Goal: Communication & Community: Participate in discussion

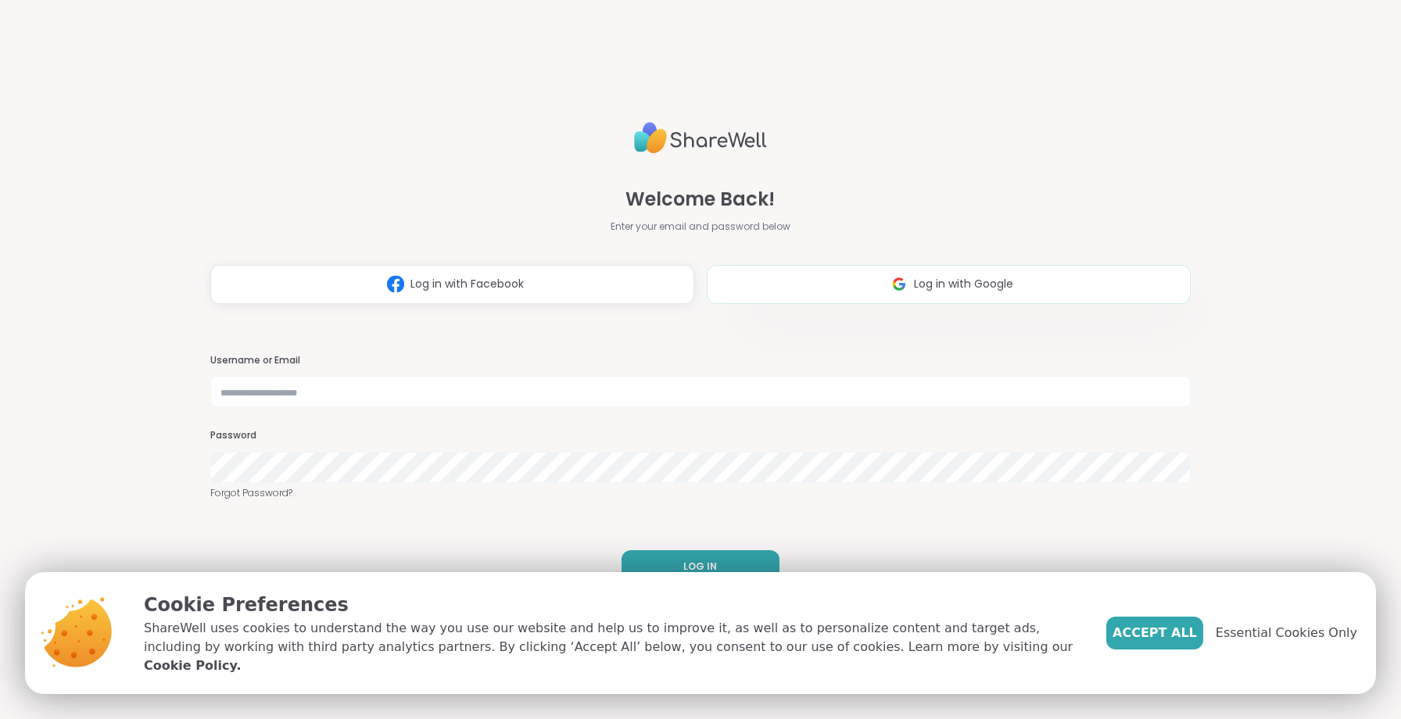
click at [862, 293] on button "Log in with Google" at bounding box center [949, 284] width 484 height 39
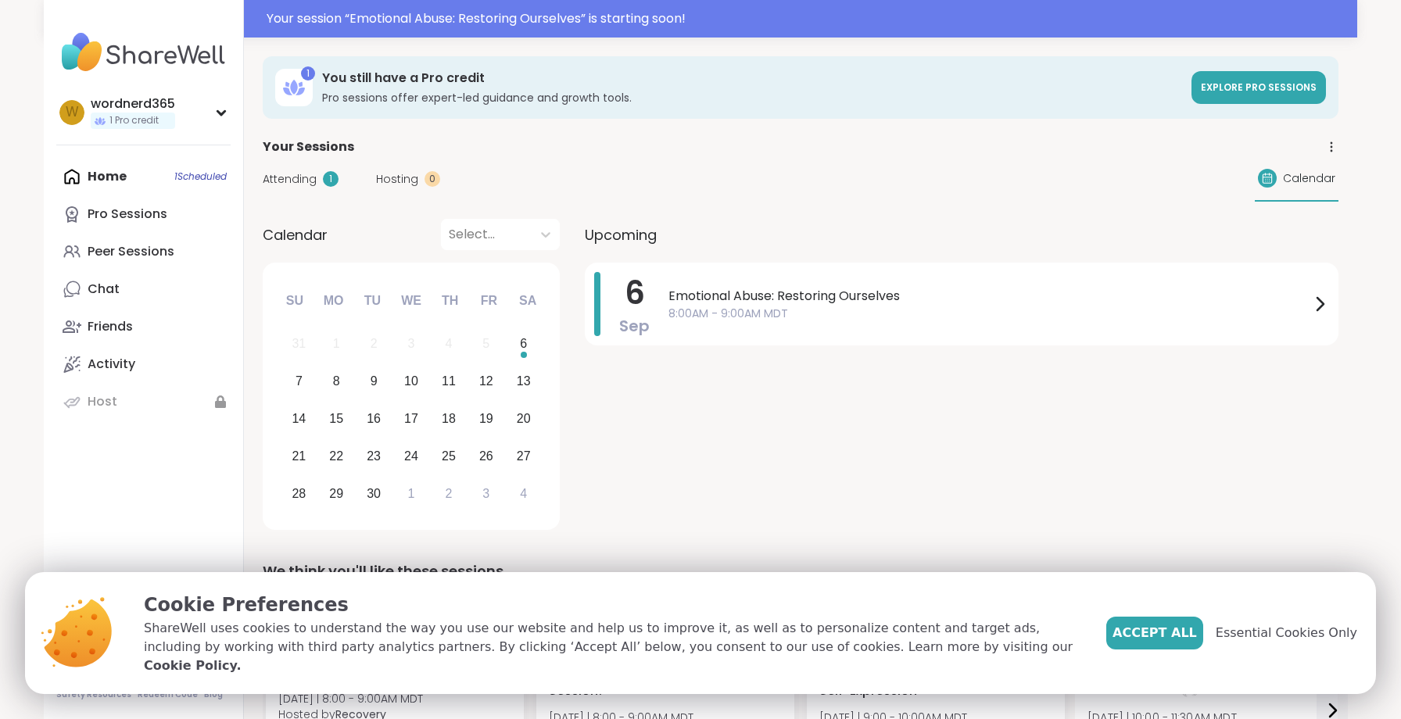
click at [1181, 629] on button "Accept All" at bounding box center [1154, 633] width 97 height 33
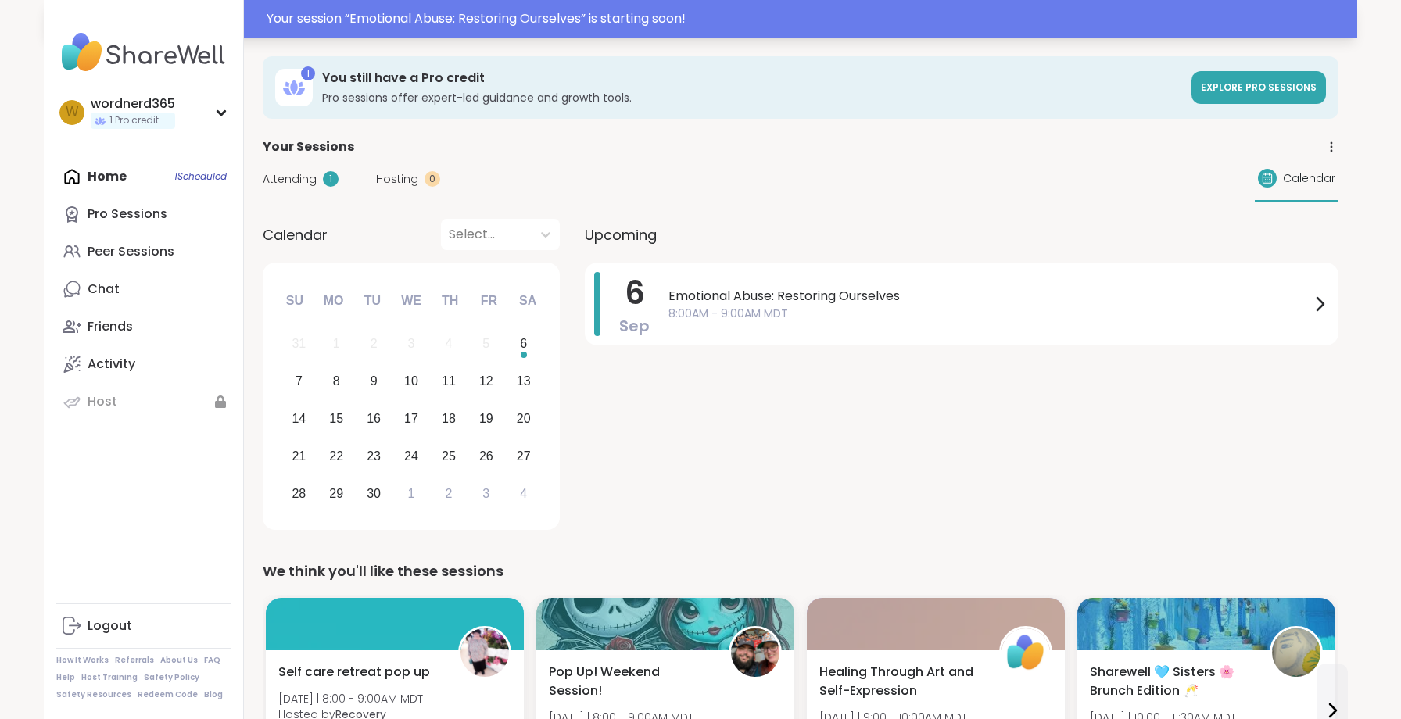
click at [621, 28] on div "Your session “ Emotional Abuse: Restoring Ourselves ” is starting soon!" at bounding box center [700, 19] width 1313 height 38
click at [695, 20] on div "Your session “ Emotional Abuse: Restoring Ourselves ” has started. Click here t…" at bounding box center [807, 18] width 1081 height 19
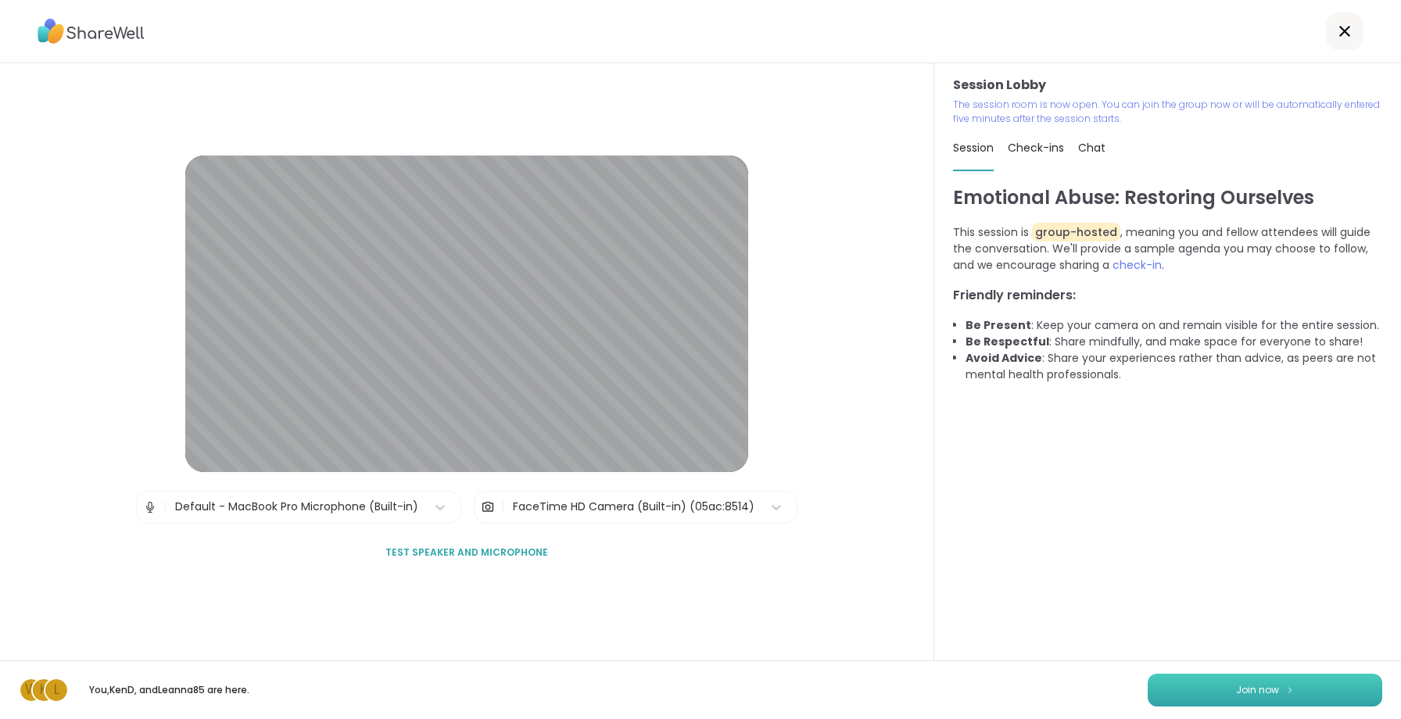
click at [1358, 691] on button "Join now" at bounding box center [1265, 690] width 235 height 33
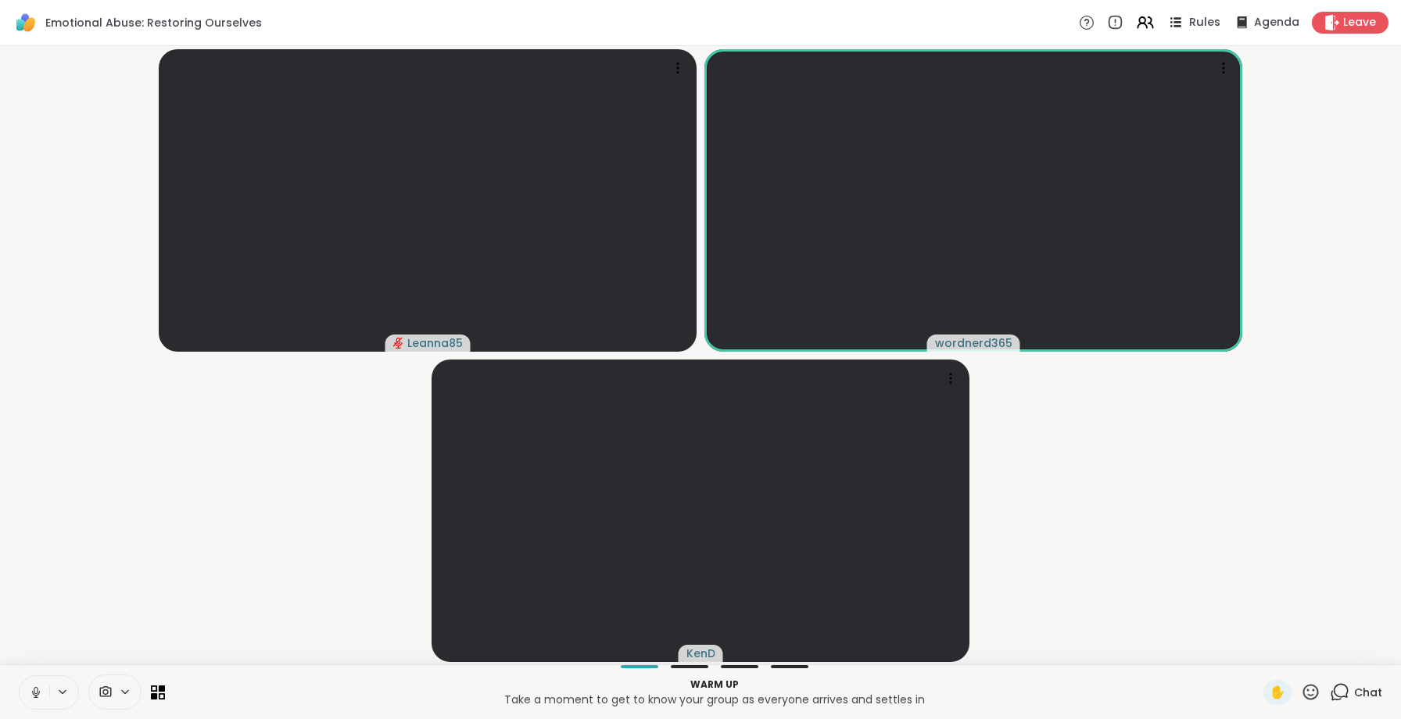
click at [1180, 23] on icon at bounding box center [1177, 22] width 8 height 2
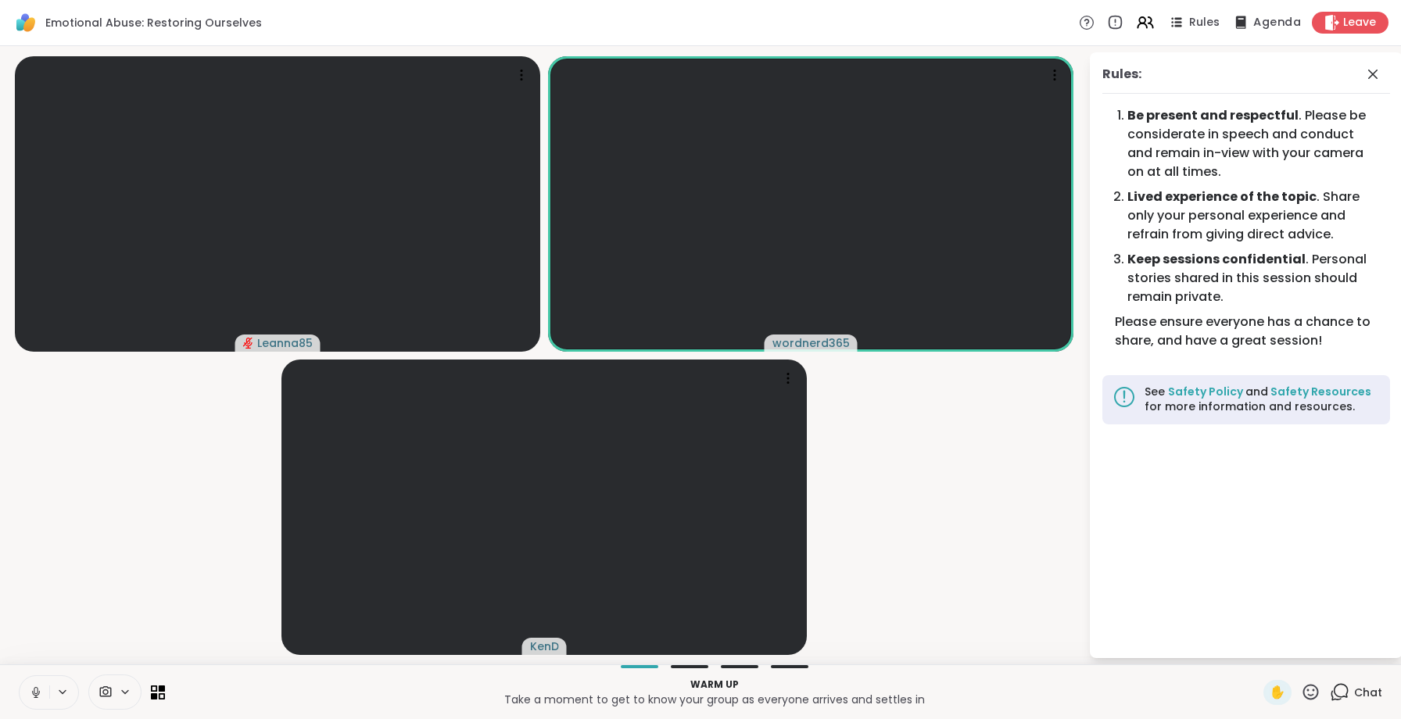
click at [1256, 23] on span "Agenda" at bounding box center [1277, 23] width 48 height 16
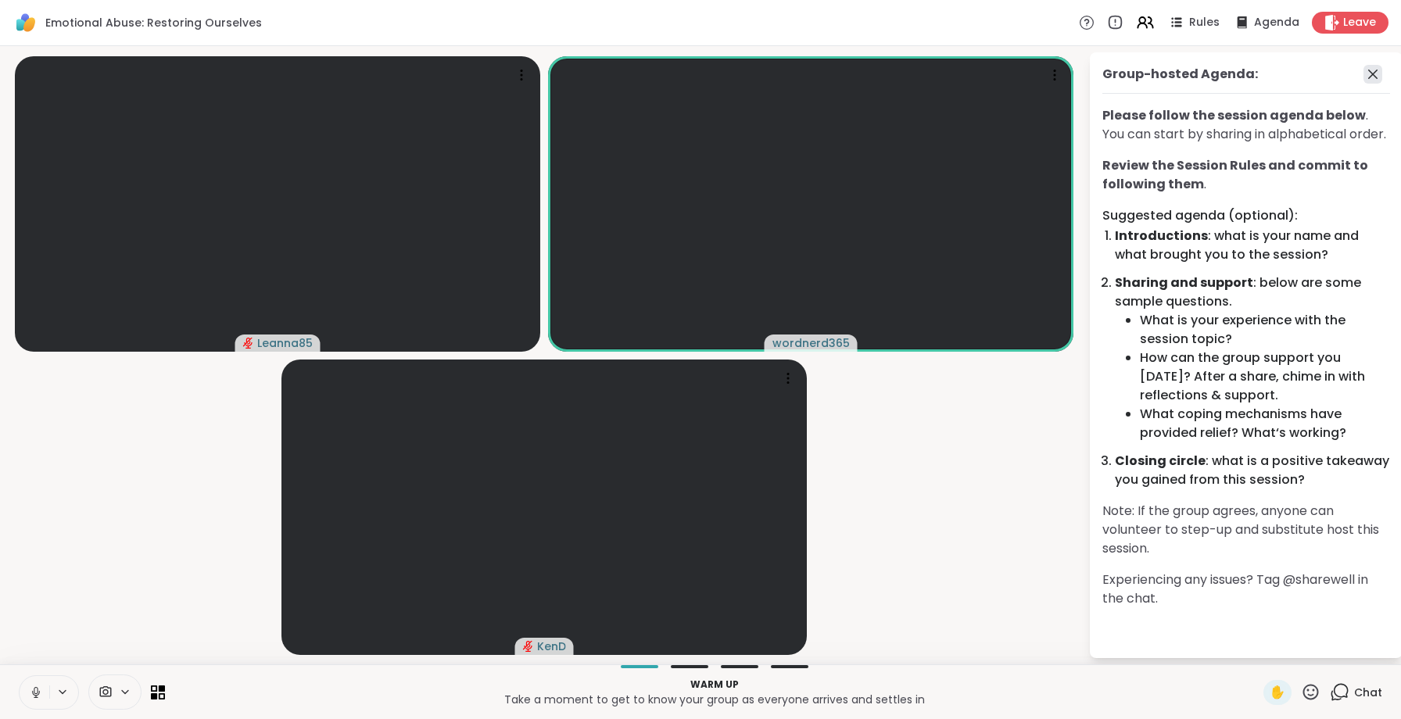
click at [1371, 78] on icon at bounding box center [1372, 74] width 19 height 19
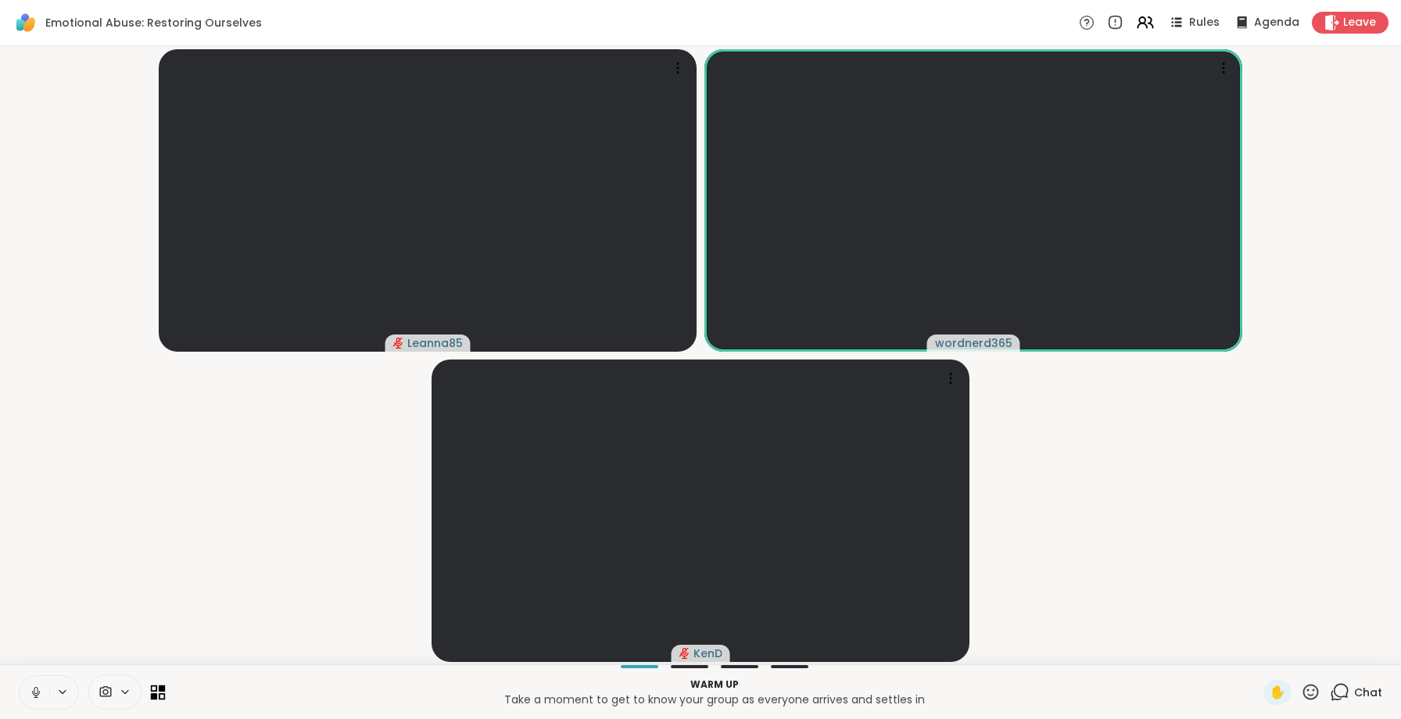
click at [154, 696] on icon at bounding box center [154, 696] width 7 height 7
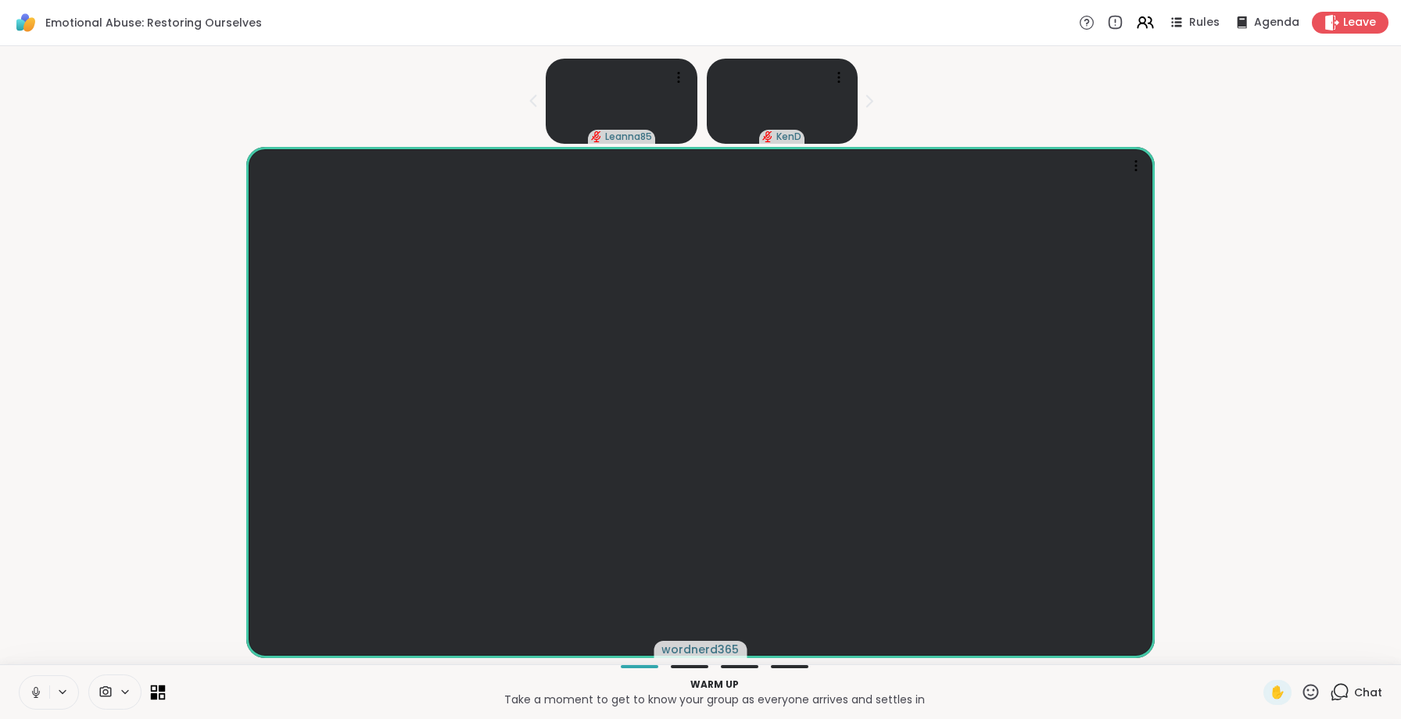
click at [155, 693] on icon at bounding box center [154, 696] width 7 height 7
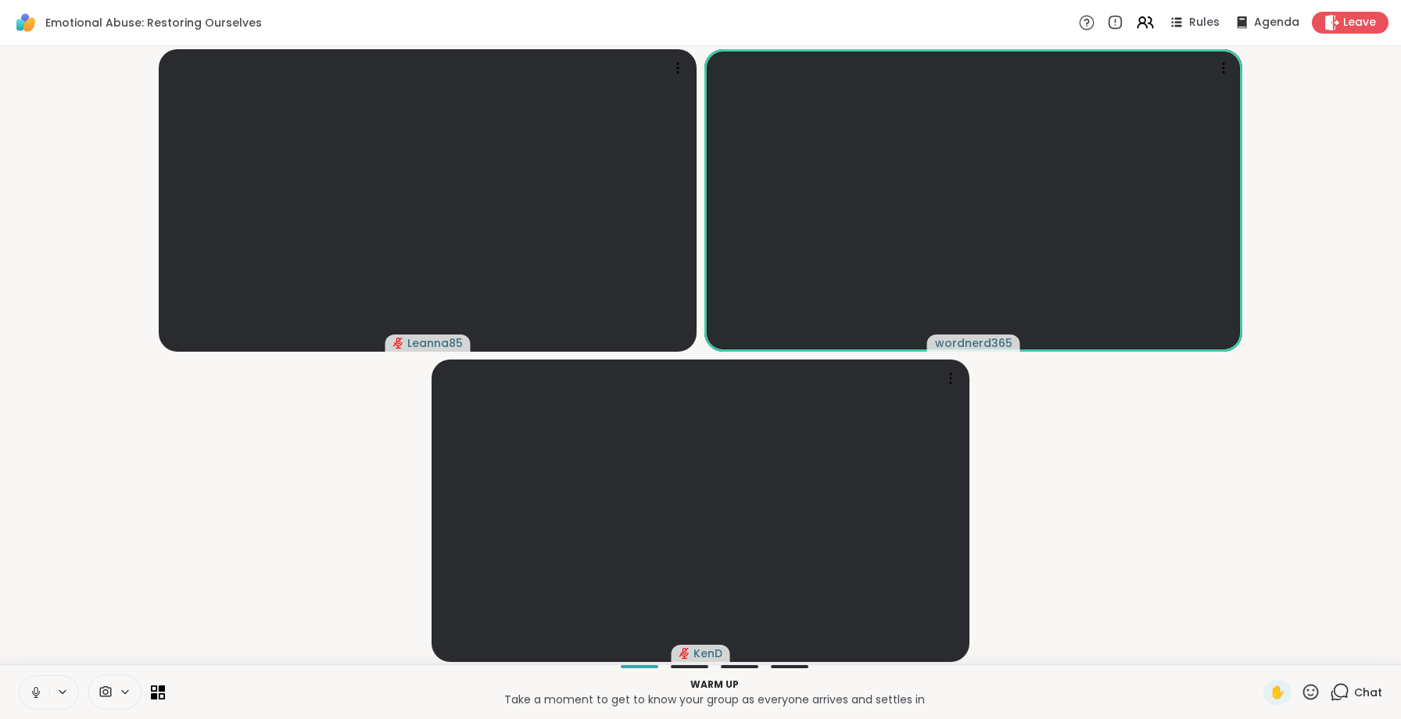
click at [1094, 20] on icon at bounding box center [1087, 22] width 16 height 16
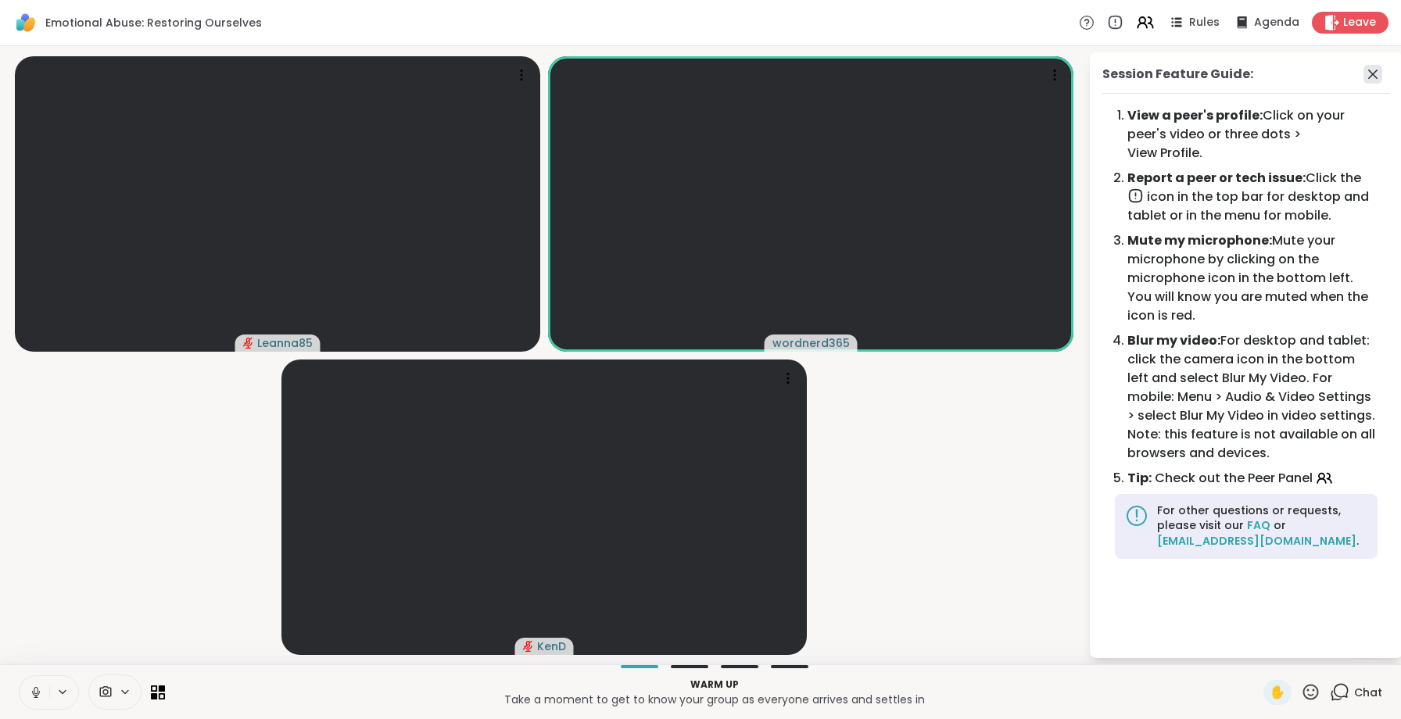
click at [1371, 72] on icon at bounding box center [1372, 74] width 9 height 9
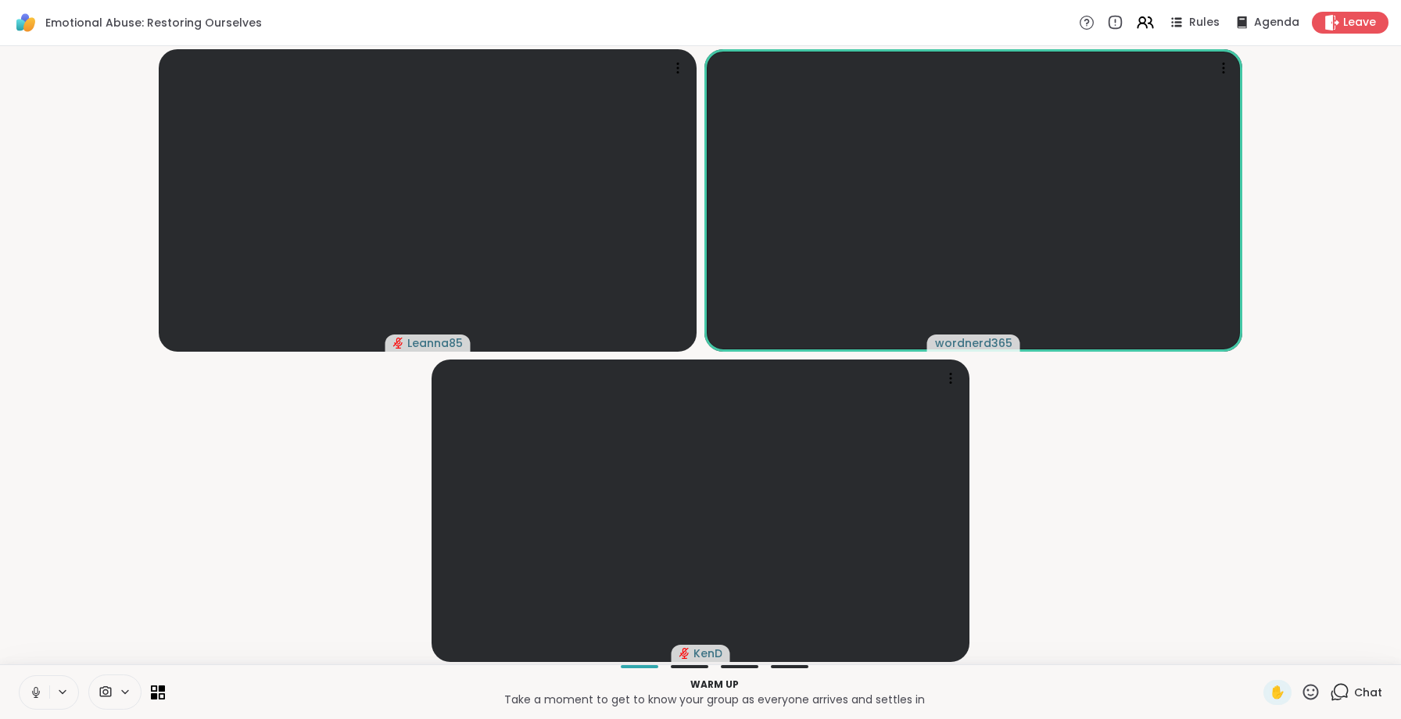
click at [697, 662] on div "Leanna85 wordnerd365 KenD" at bounding box center [700, 355] width 1401 height 618
click at [697, 667] on div at bounding box center [690, 666] width 38 height 3
click at [1232, 65] on div at bounding box center [1224, 68] width 22 height 22
click at [1289, 131] on video-player-container "Leanna85 wordnerd365 KenD" at bounding box center [700, 355] width 1382 height 606
click at [673, 68] on icon at bounding box center [678, 68] width 16 height 16
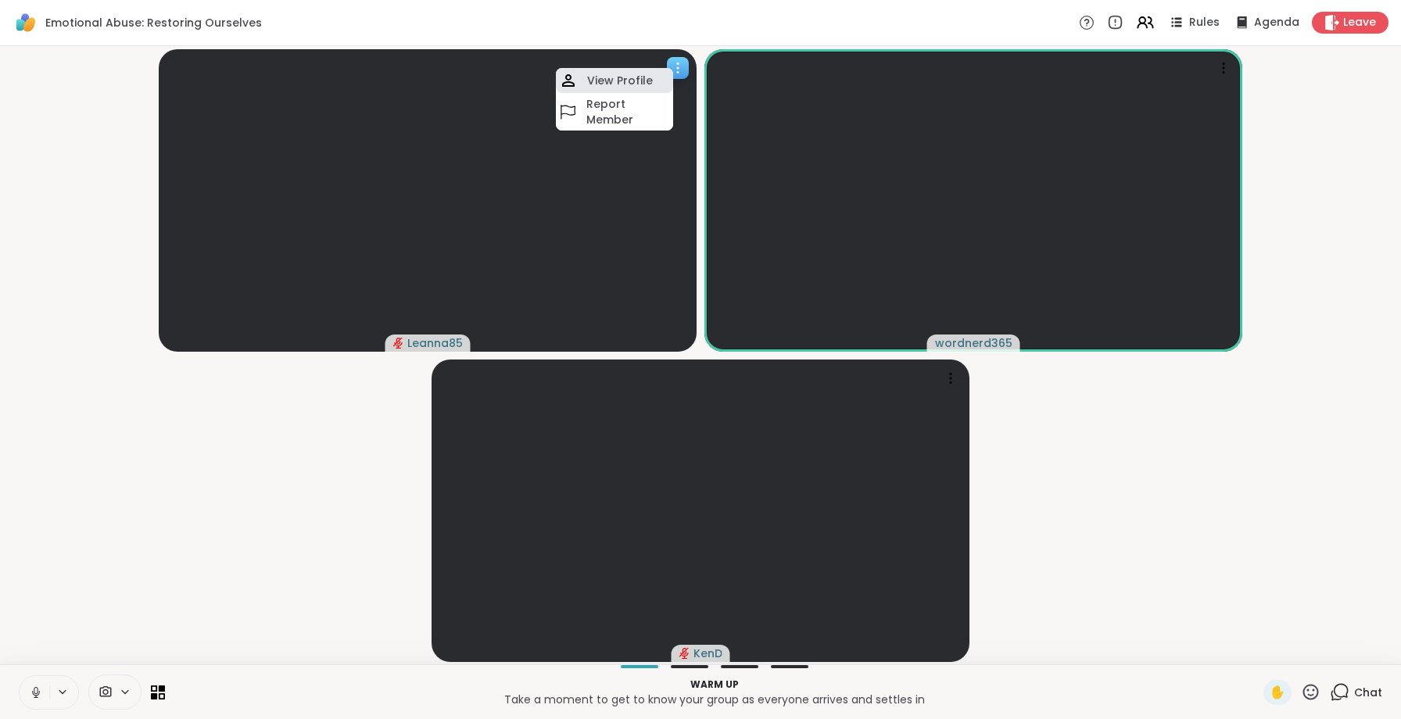
click at [660, 77] on div "View Profile" at bounding box center [614, 80] width 117 height 25
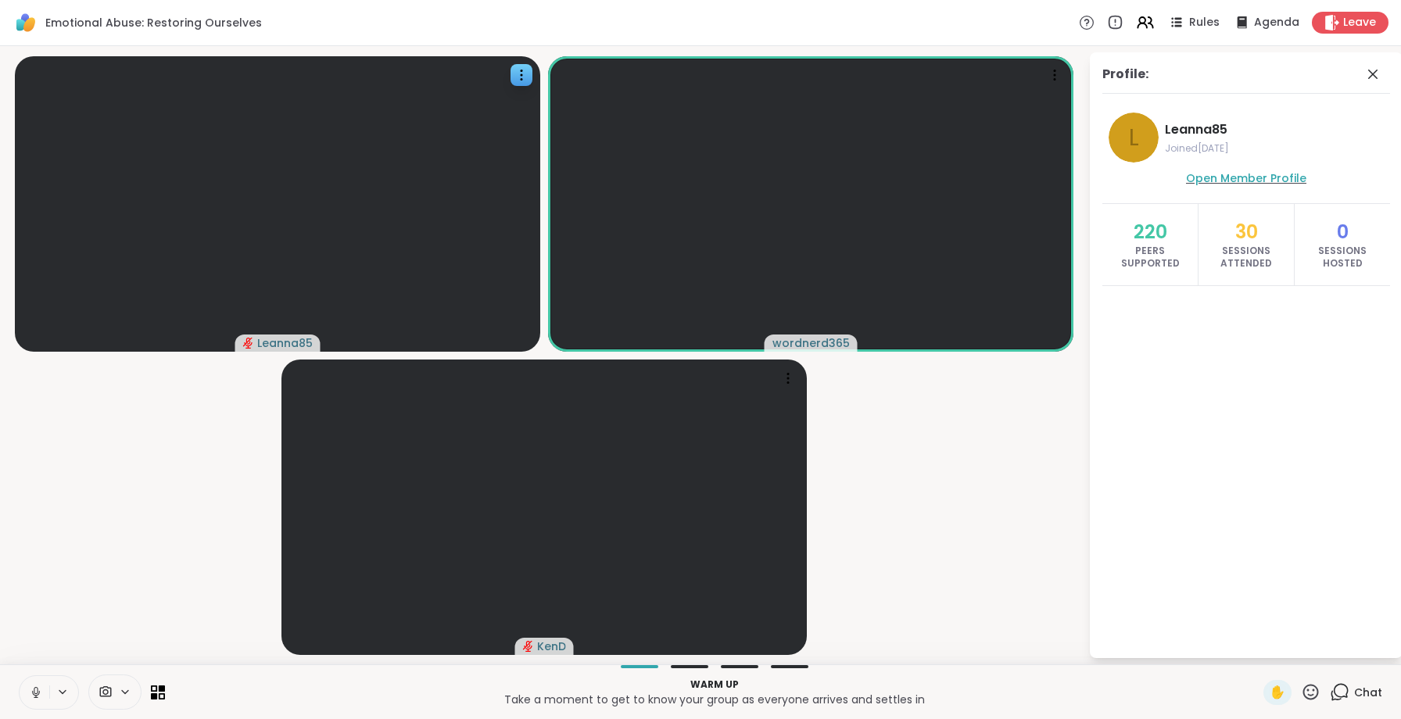
click at [1209, 181] on span "Open Member Profile" at bounding box center [1246, 178] width 120 height 16
click at [1374, 80] on icon at bounding box center [1372, 74] width 19 height 19
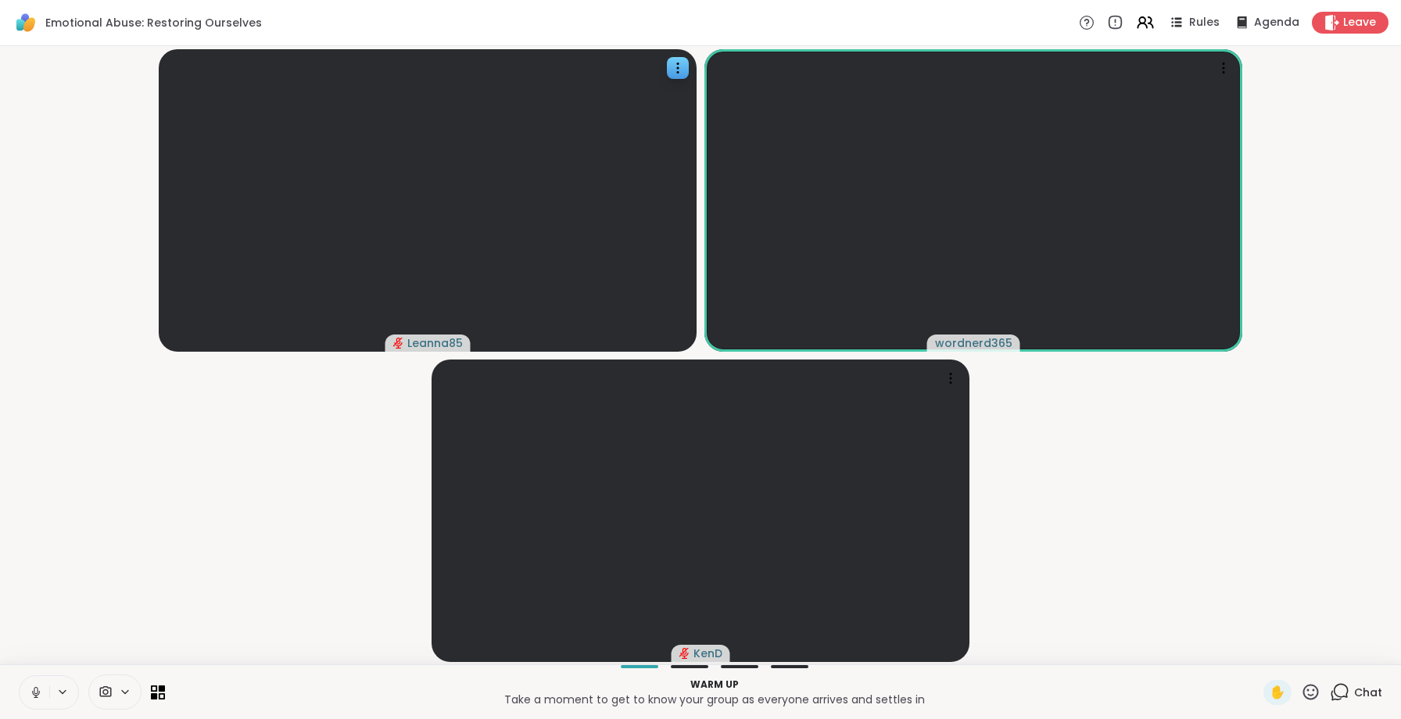
click at [30, 18] on img at bounding box center [26, 22] width 27 height 27
click at [1362, 699] on span "Chat" at bounding box center [1368, 693] width 28 height 16
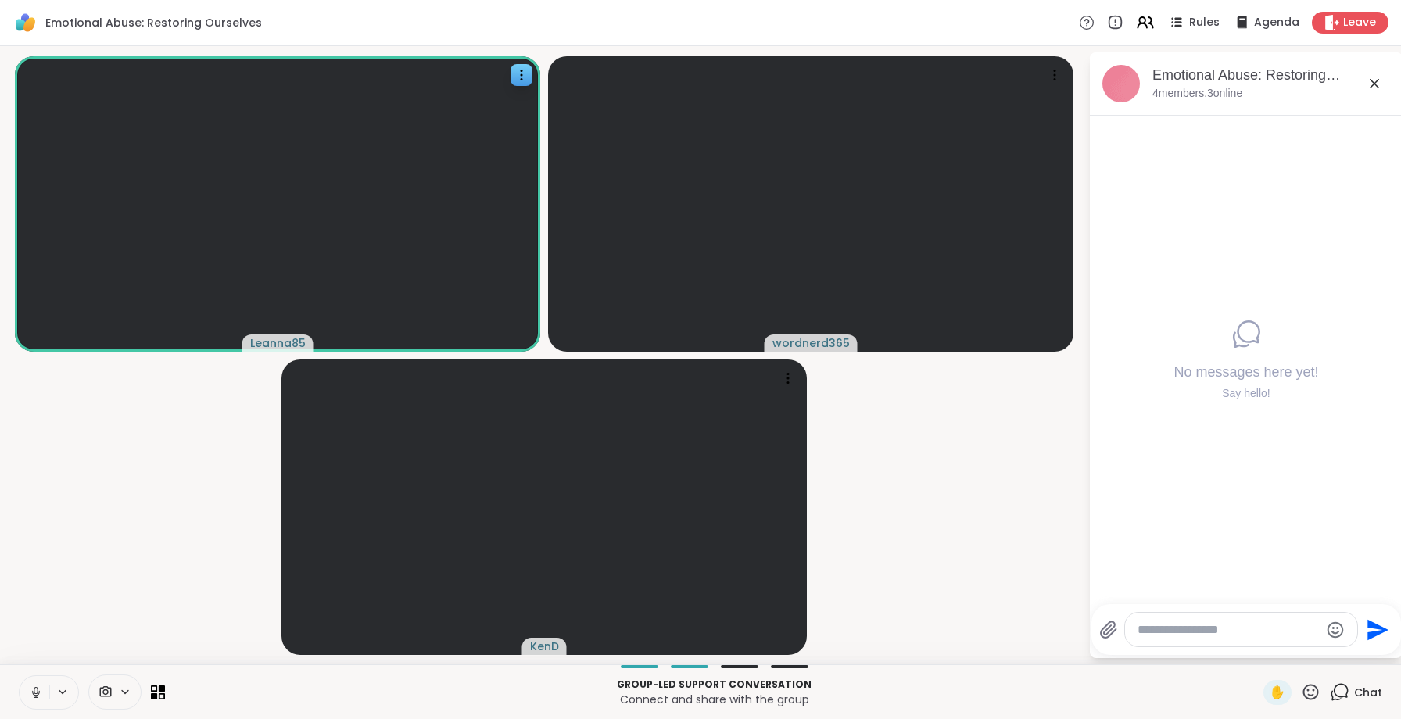
click at [125, 692] on icon at bounding box center [125, 692] width 13 height 13
click at [195, 632] on video-player-container "Leanna85 wordnerd365 KenD" at bounding box center [544, 355] width 1070 height 606
click at [1147, 27] on icon at bounding box center [1142, 25] width 9 height 5
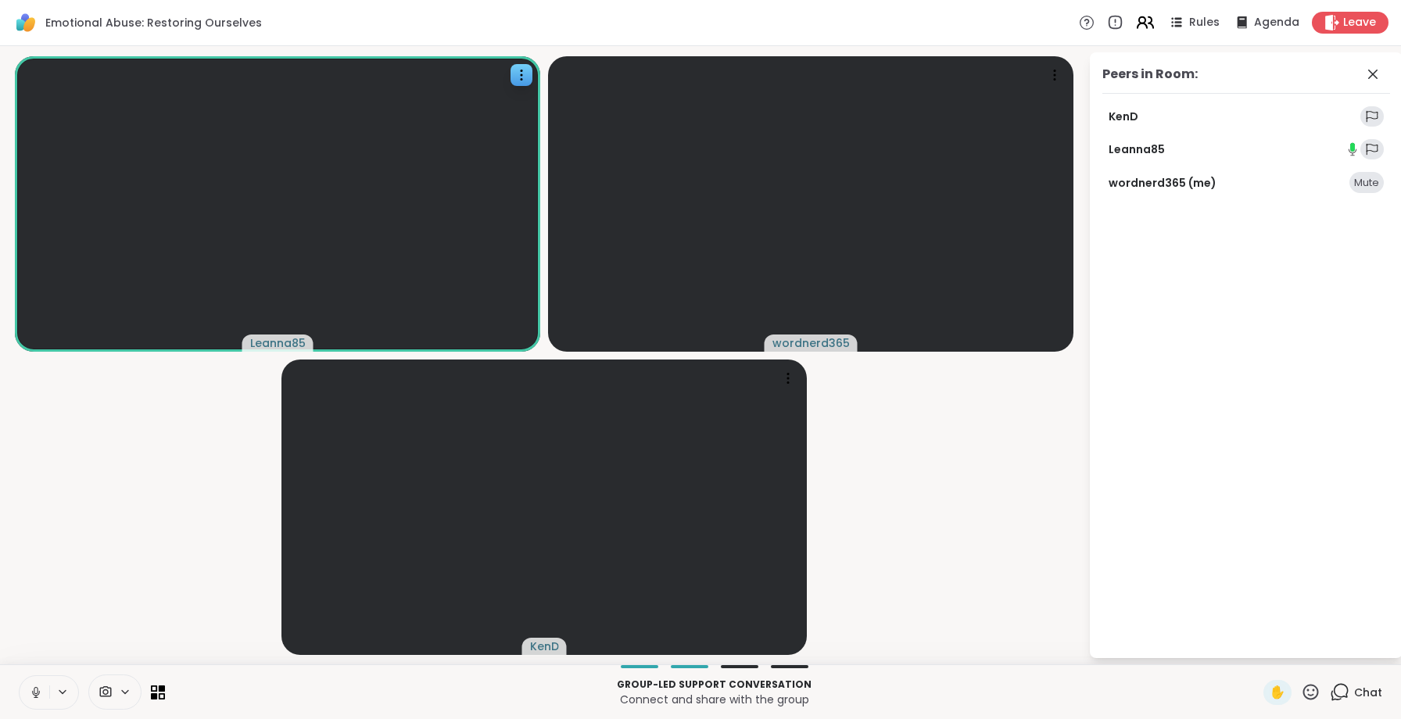
click at [1153, 27] on icon at bounding box center [1145, 23] width 20 height 20
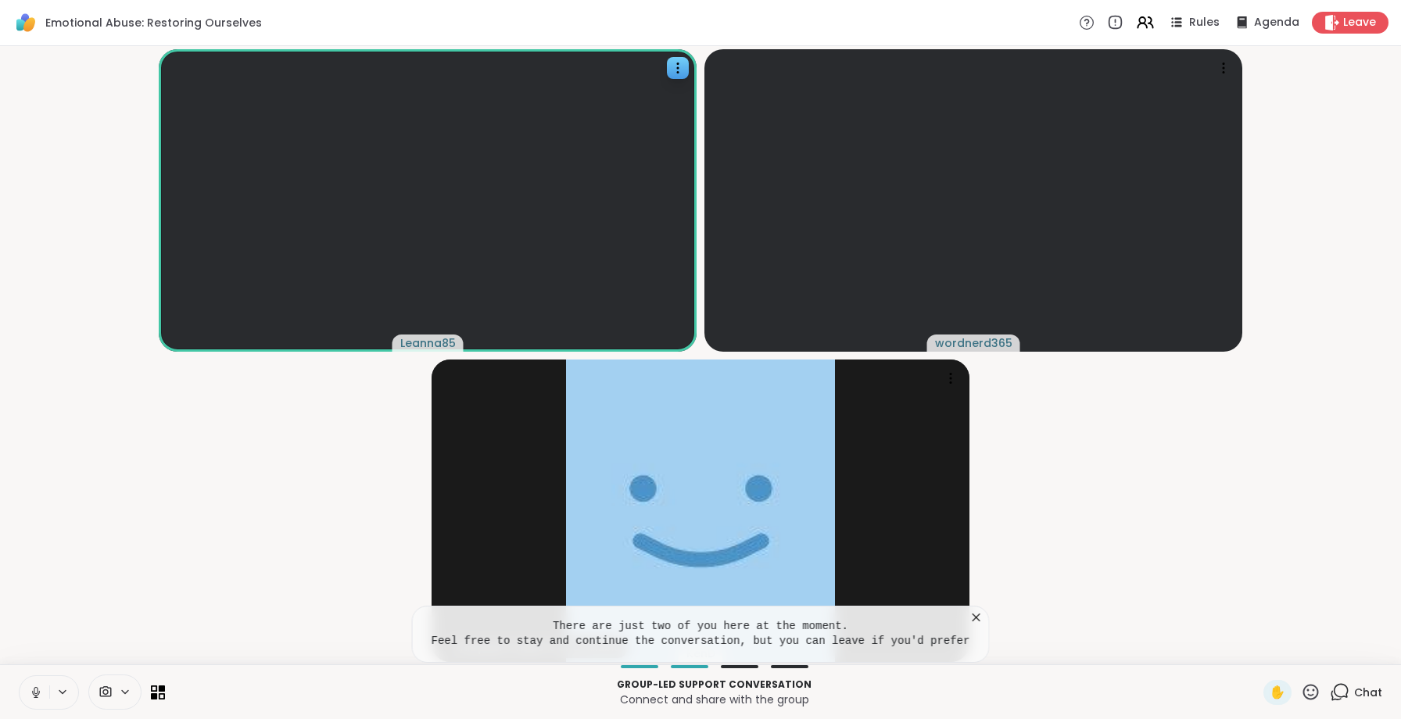
click at [975, 616] on icon at bounding box center [976, 618] width 8 height 8
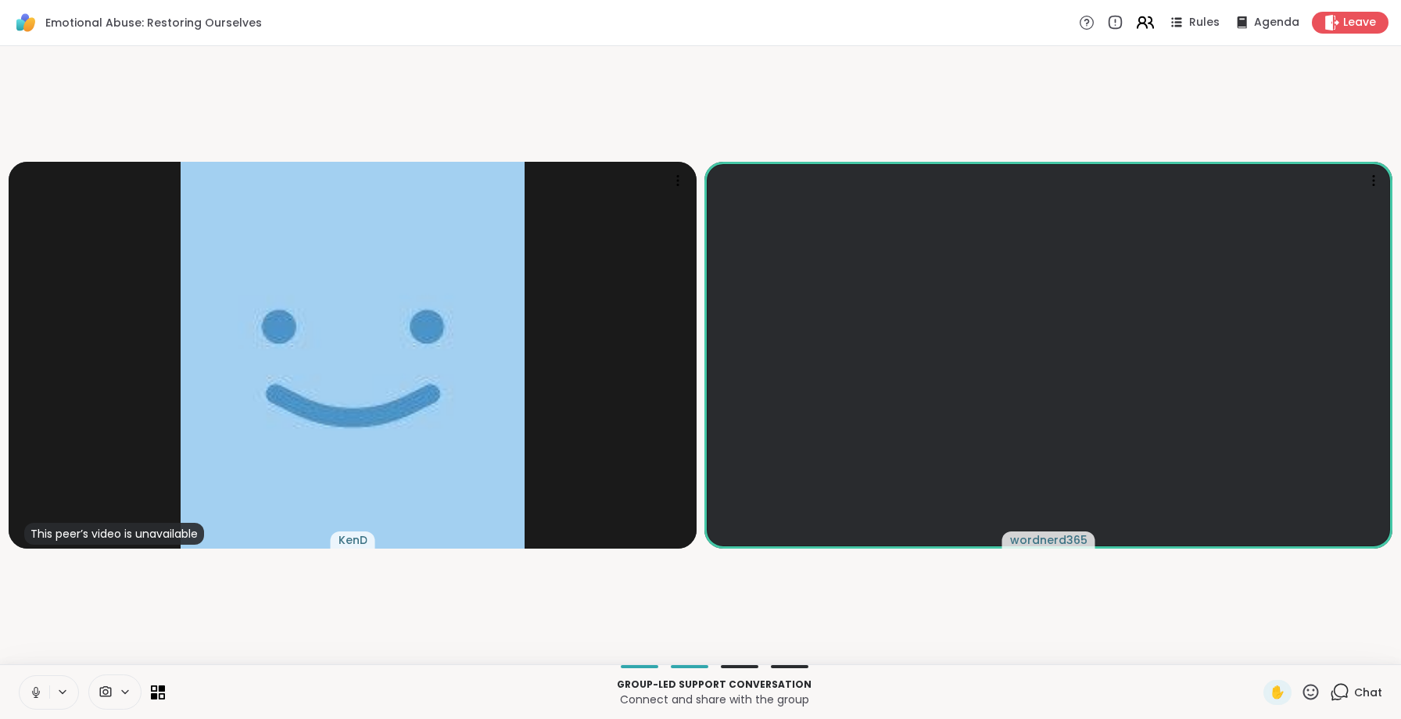
click at [1148, 16] on icon at bounding box center [1145, 23] width 20 height 20
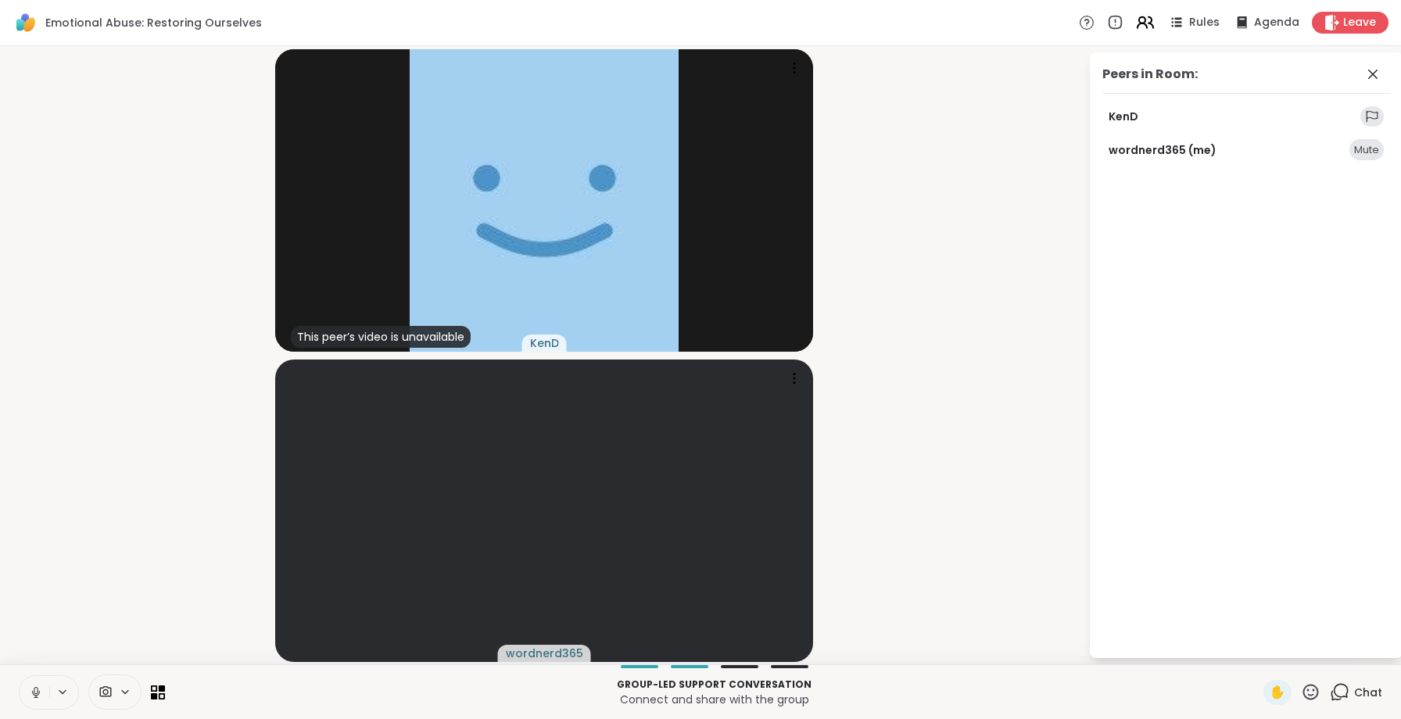
click at [1145, 18] on icon at bounding box center [1142, 20] width 6 height 6
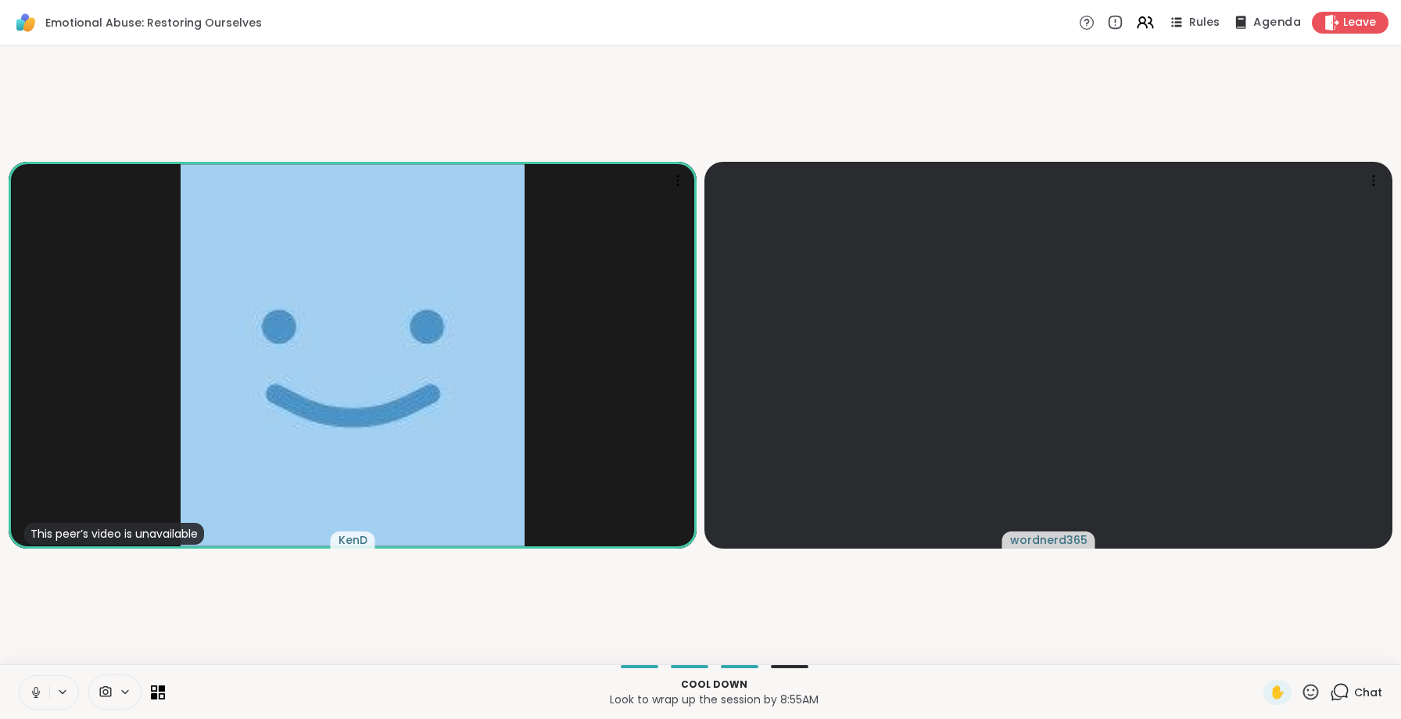
click at [1239, 22] on icon at bounding box center [1241, 22] width 10 height 13
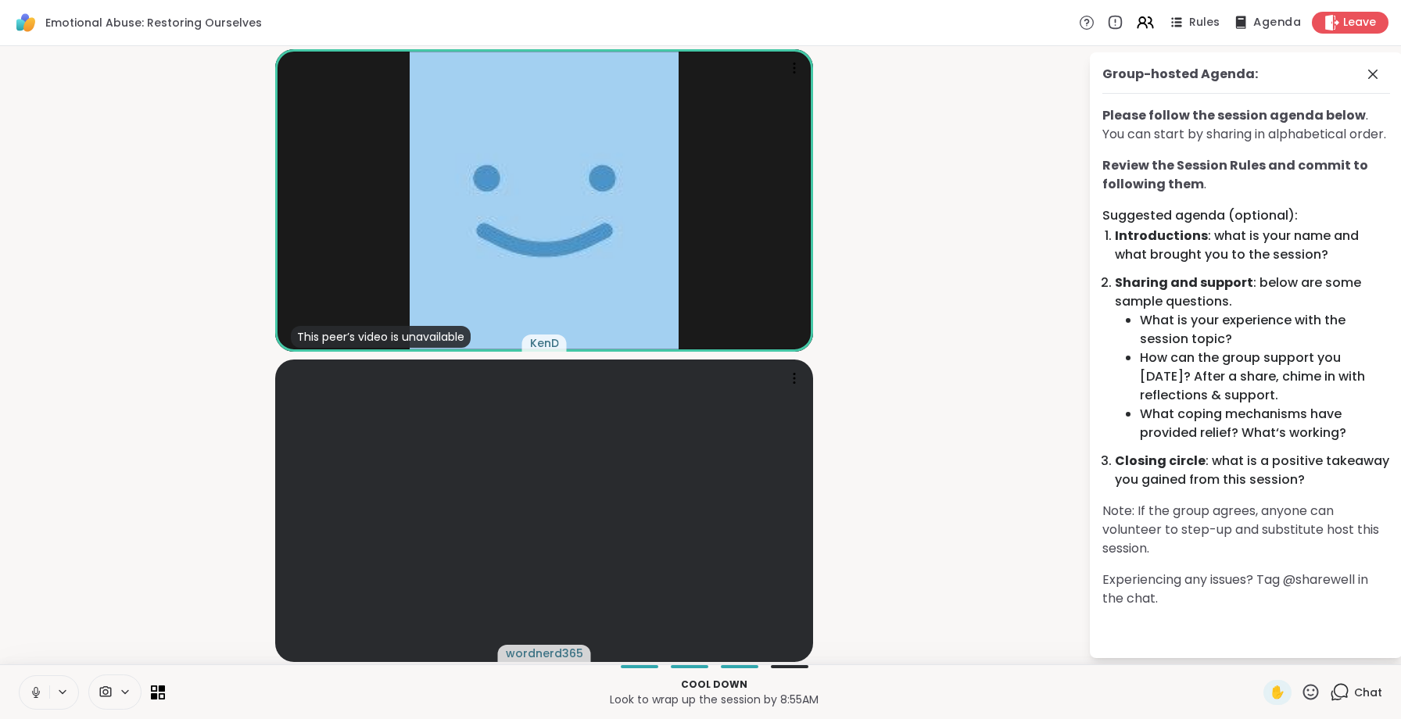
click at [1238, 23] on icon at bounding box center [1241, 22] width 10 height 13
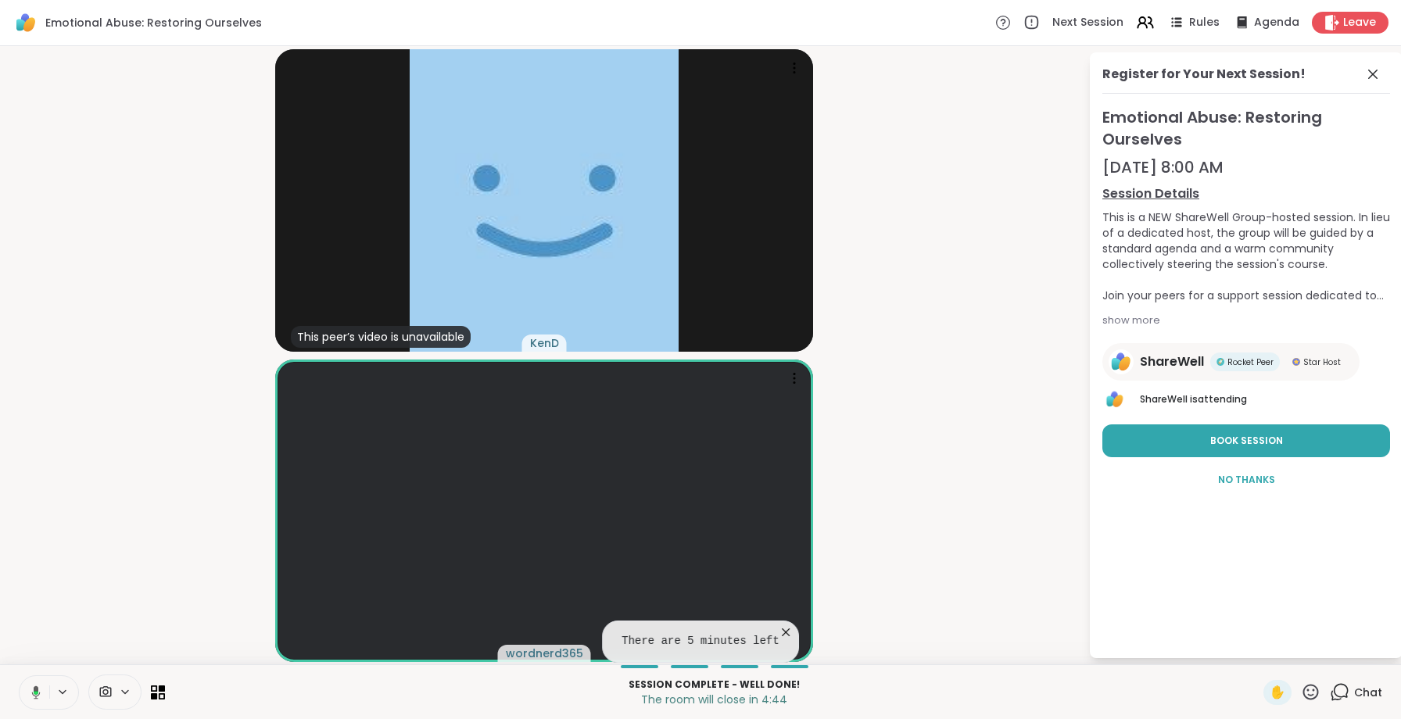
click at [787, 630] on icon at bounding box center [786, 633] width 16 height 16
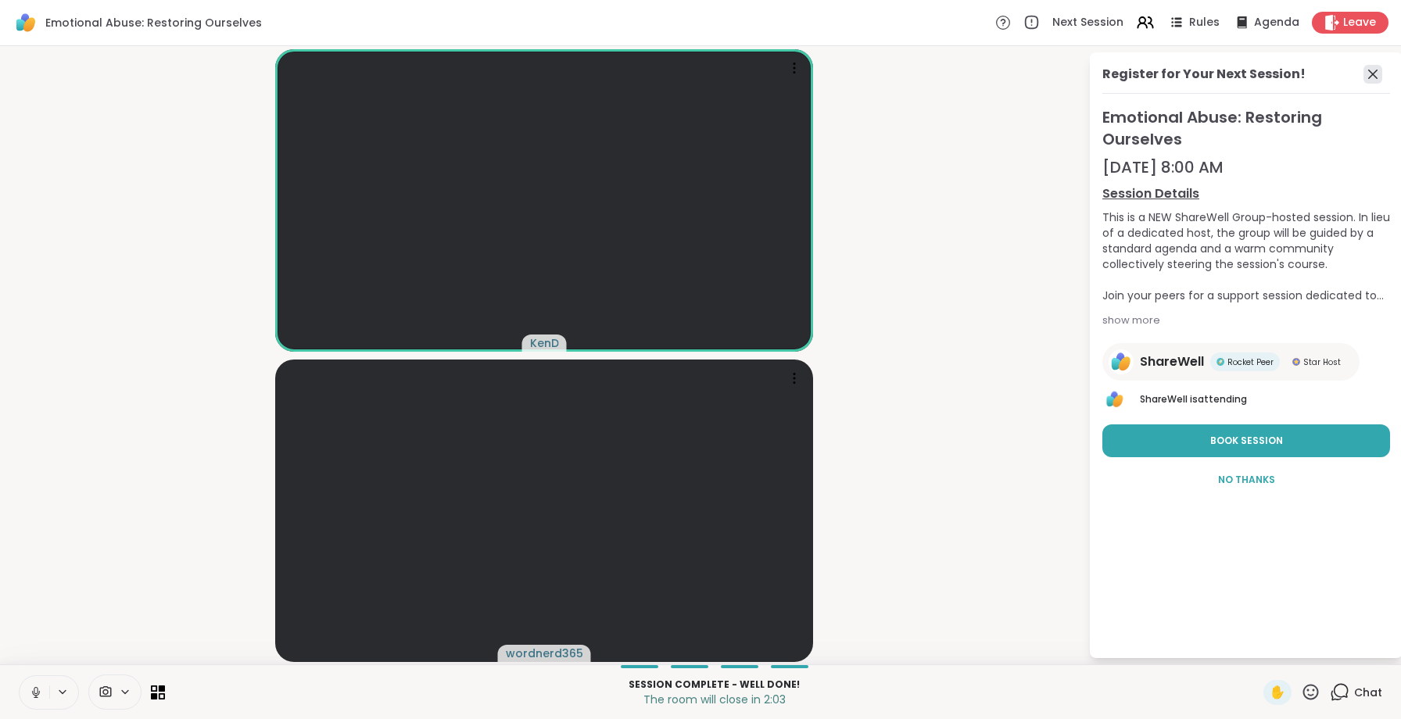
click at [1371, 79] on icon at bounding box center [1372, 74] width 19 height 19
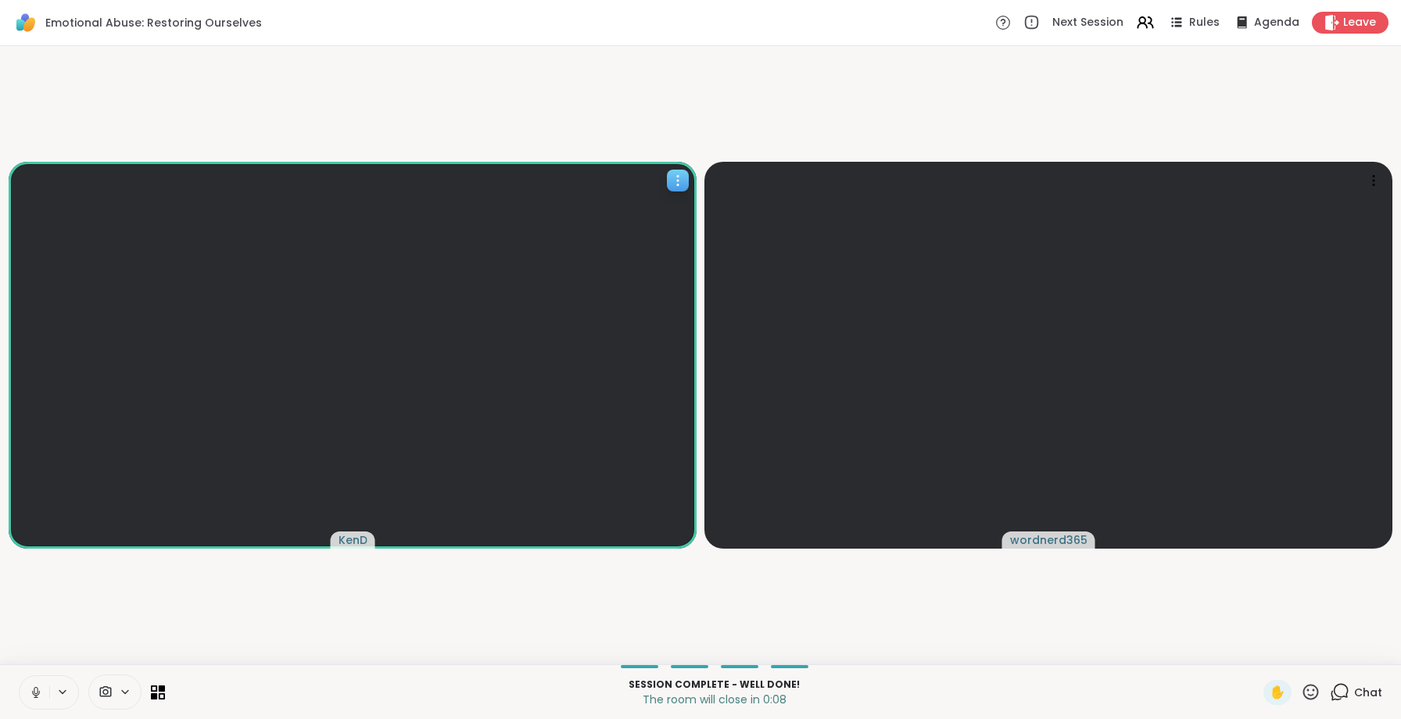
click at [680, 187] on icon at bounding box center [678, 181] width 16 height 16
click at [658, 199] on div "View Profile" at bounding box center [621, 199] width 117 height 25
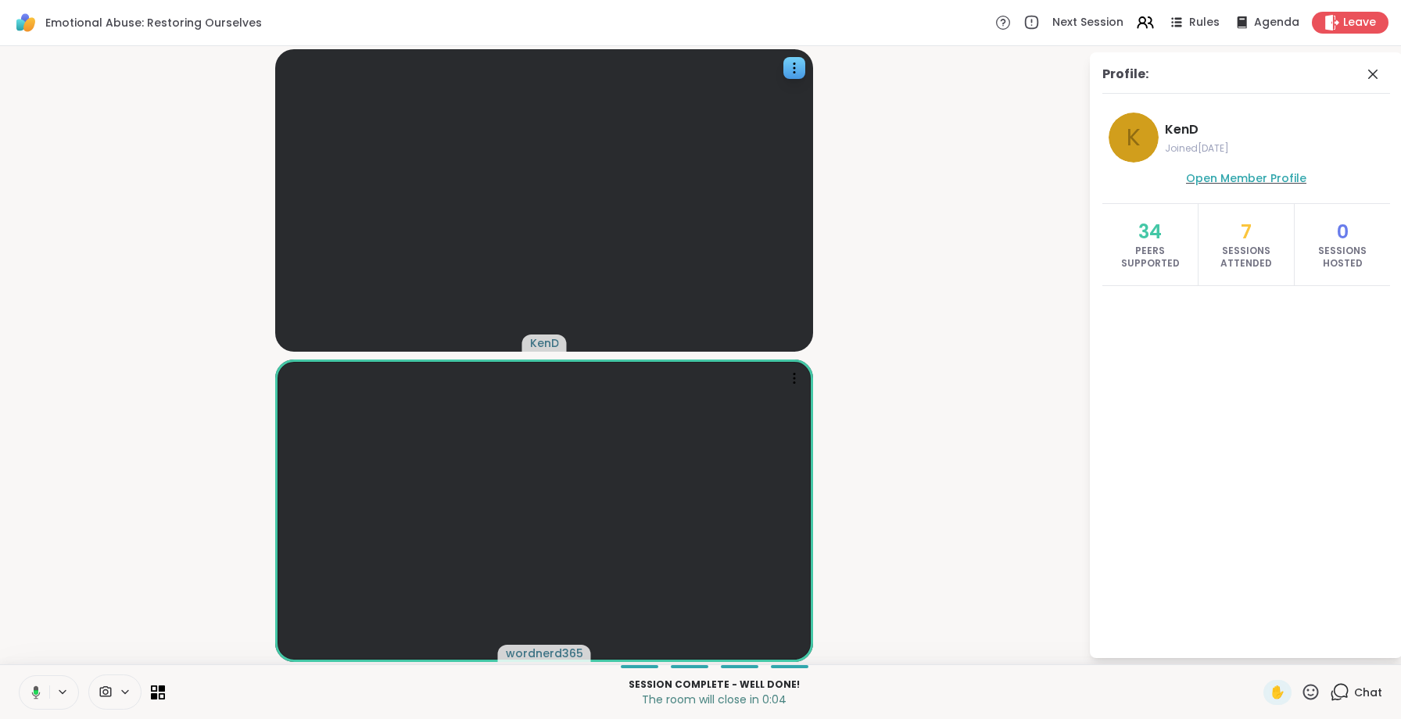
click at [1241, 177] on span "Open Member Profile" at bounding box center [1246, 178] width 120 height 16
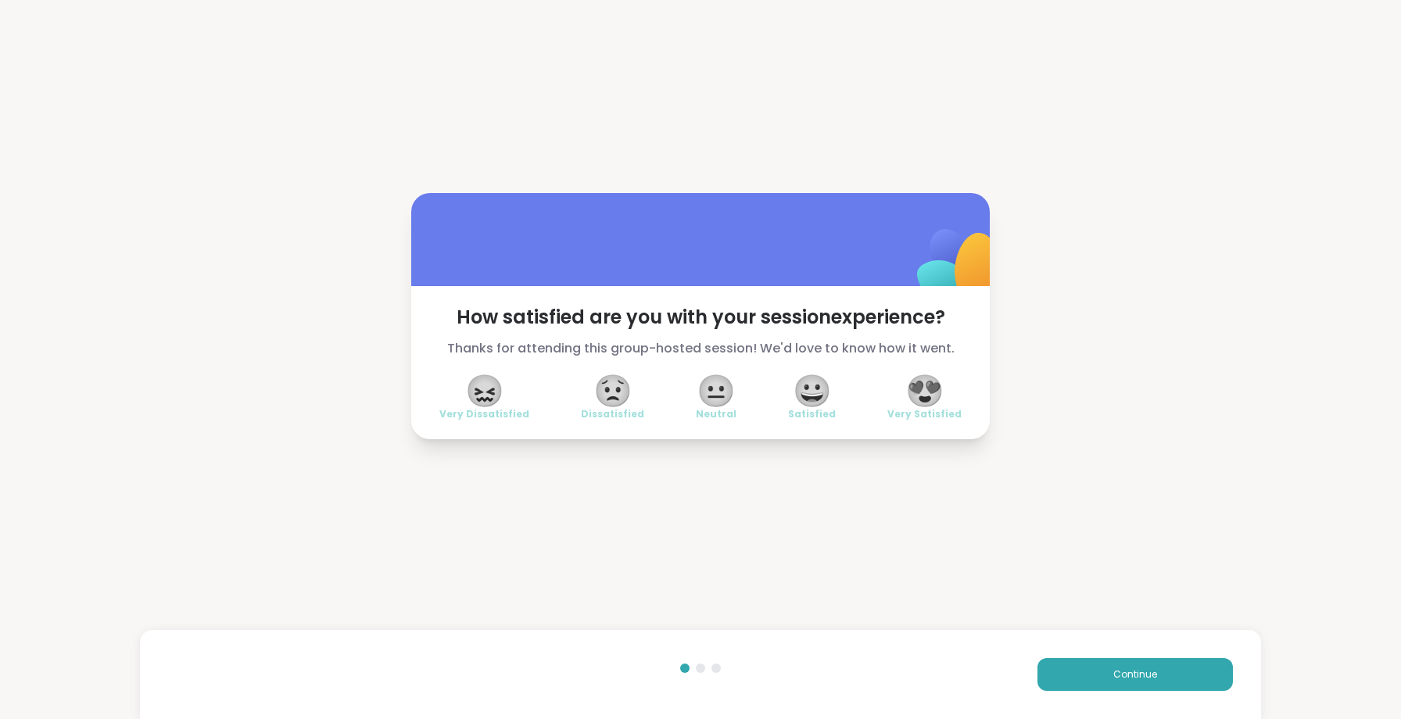
click at [815, 385] on span "😀" at bounding box center [812, 391] width 39 height 28
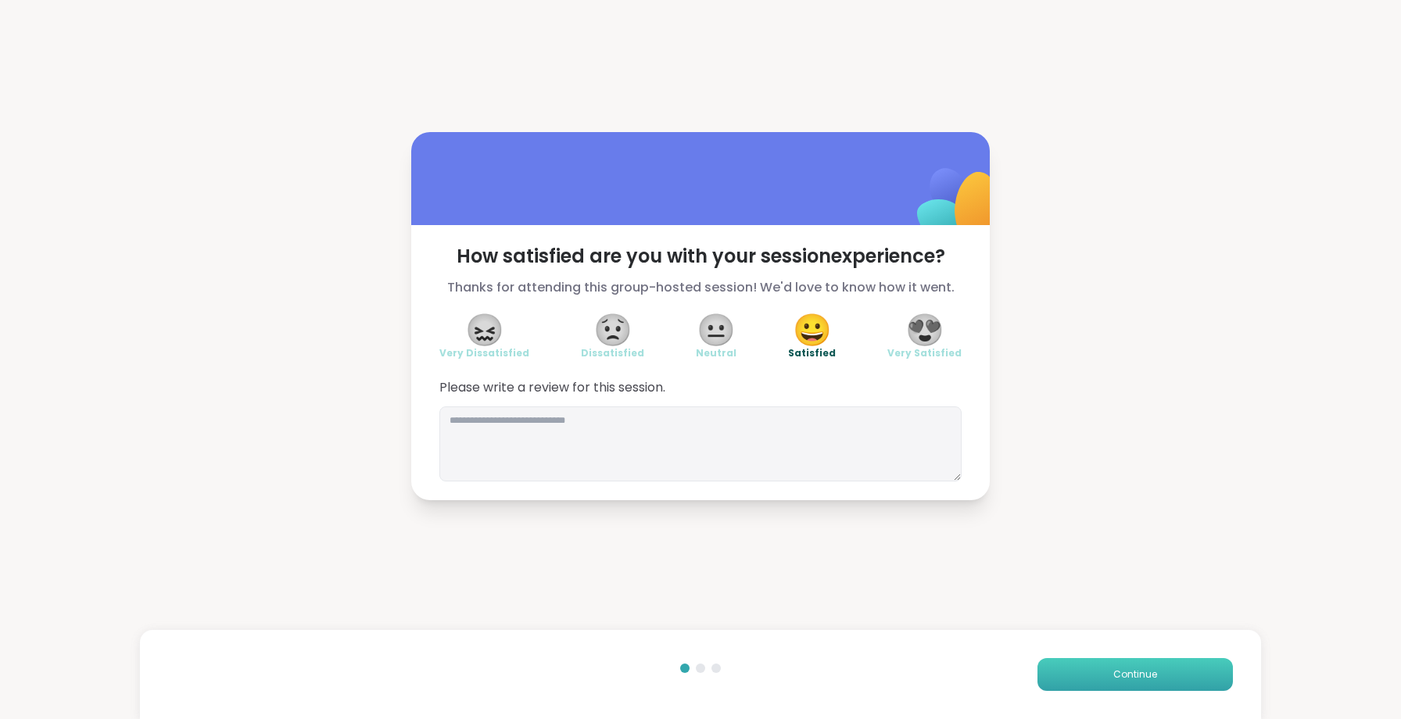
click at [1139, 679] on span "Continue" at bounding box center [1135, 675] width 44 height 14
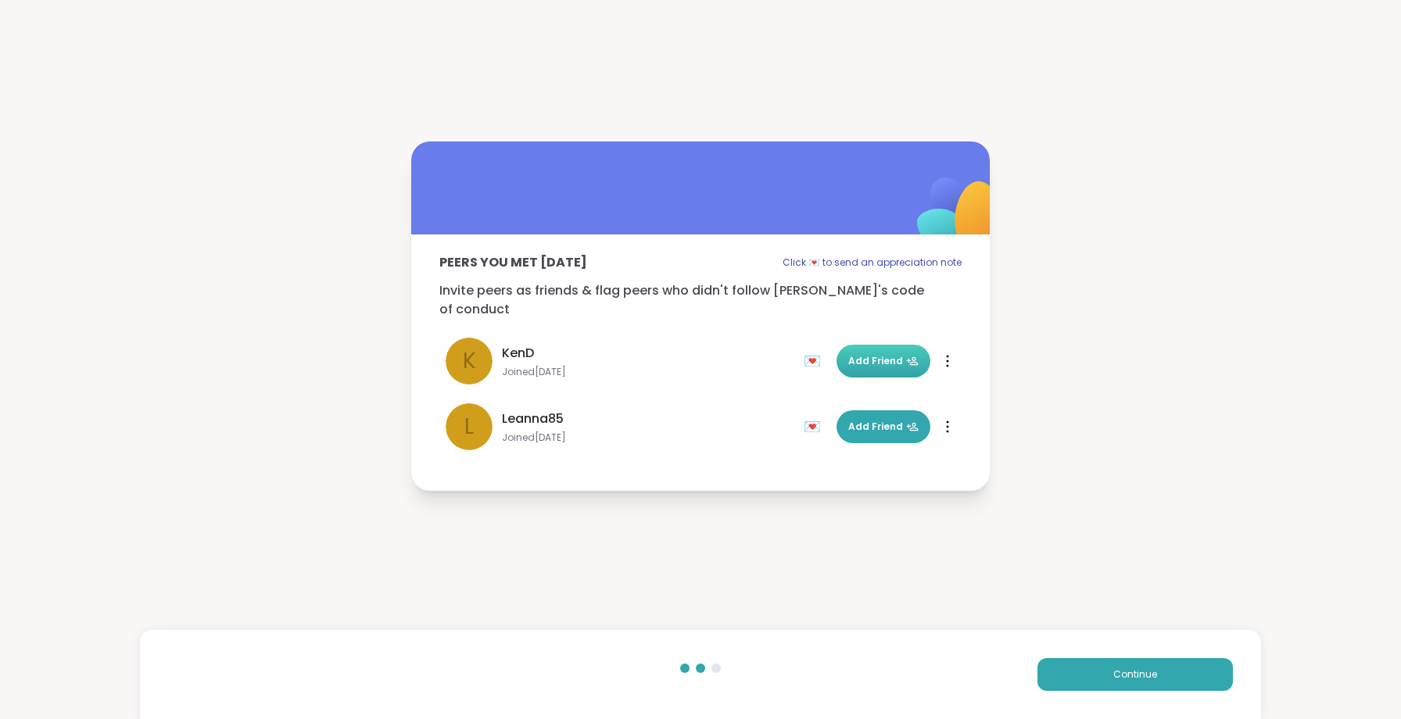
click at [893, 345] on button "Add Friend" at bounding box center [884, 361] width 94 height 33
click at [1114, 682] on button "Continue" at bounding box center [1134, 674] width 195 height 33
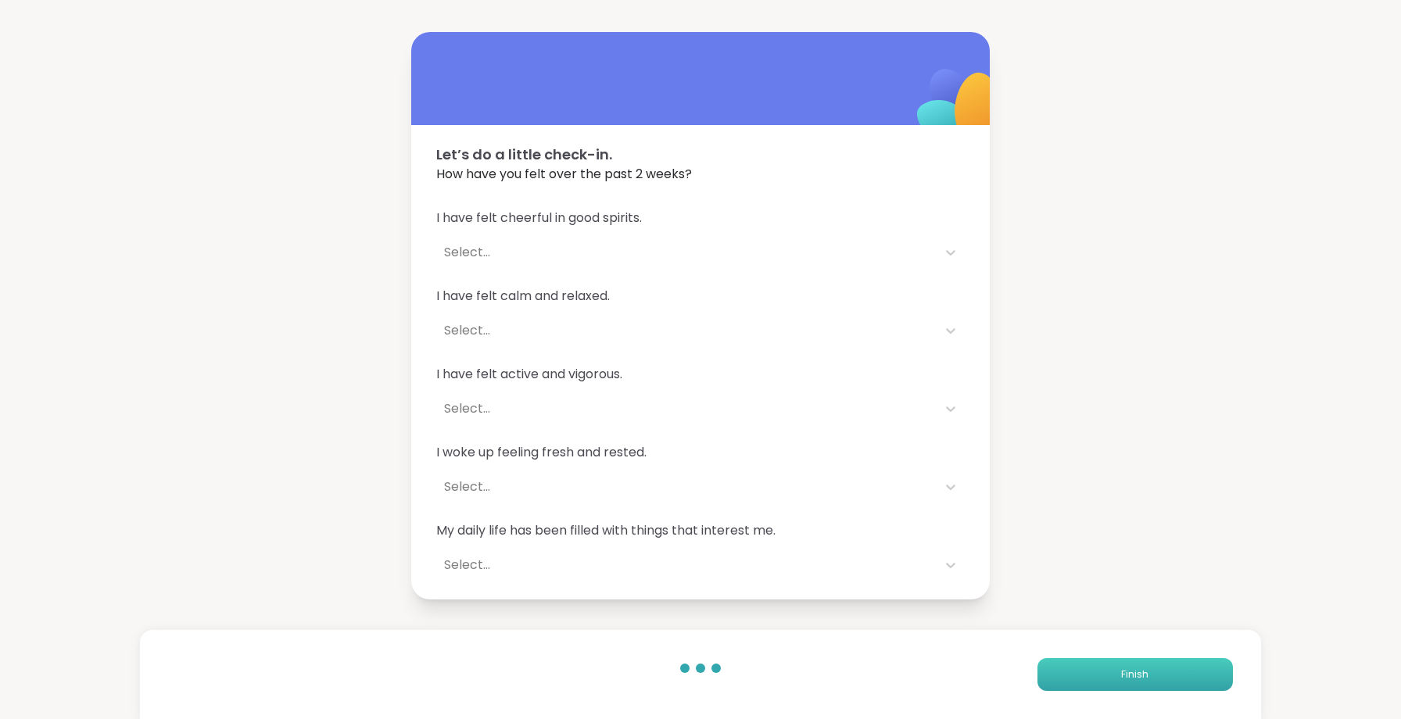
click at [1093, 675] on button "Finish" at bounding box center [1134, 674] width 195 height 33
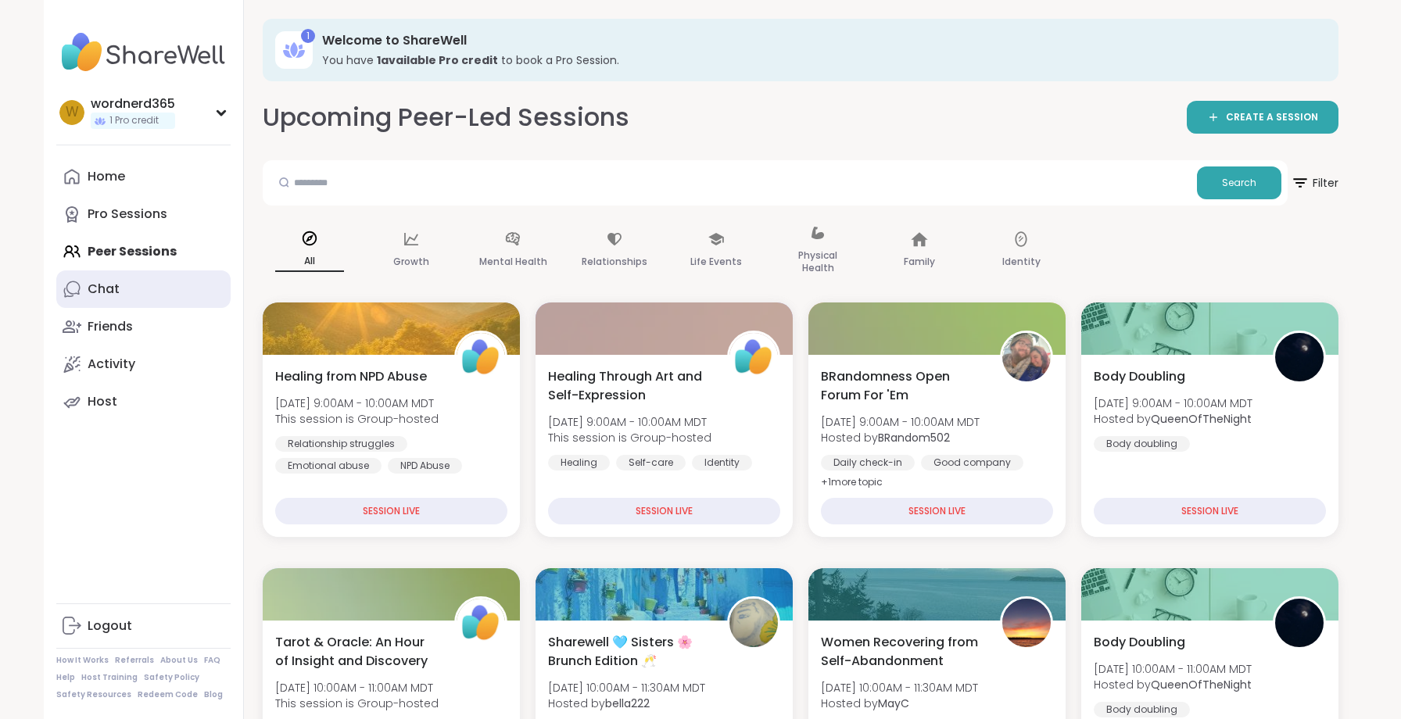
click at [121, 296] on link "Chat" at bounding box center [143, 290] width 174 height 38
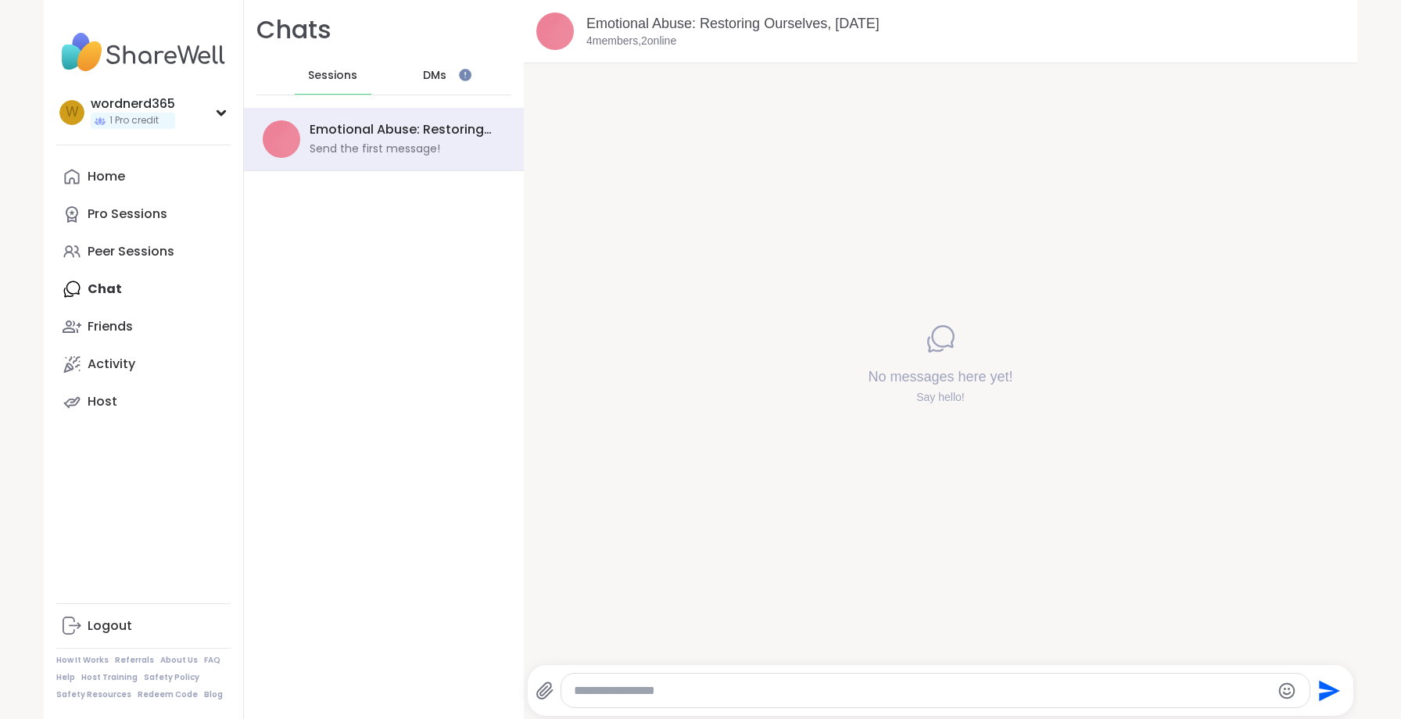
click at [417, 86] on div "DMs" at bounding box center [435, 76] width 77 height 38
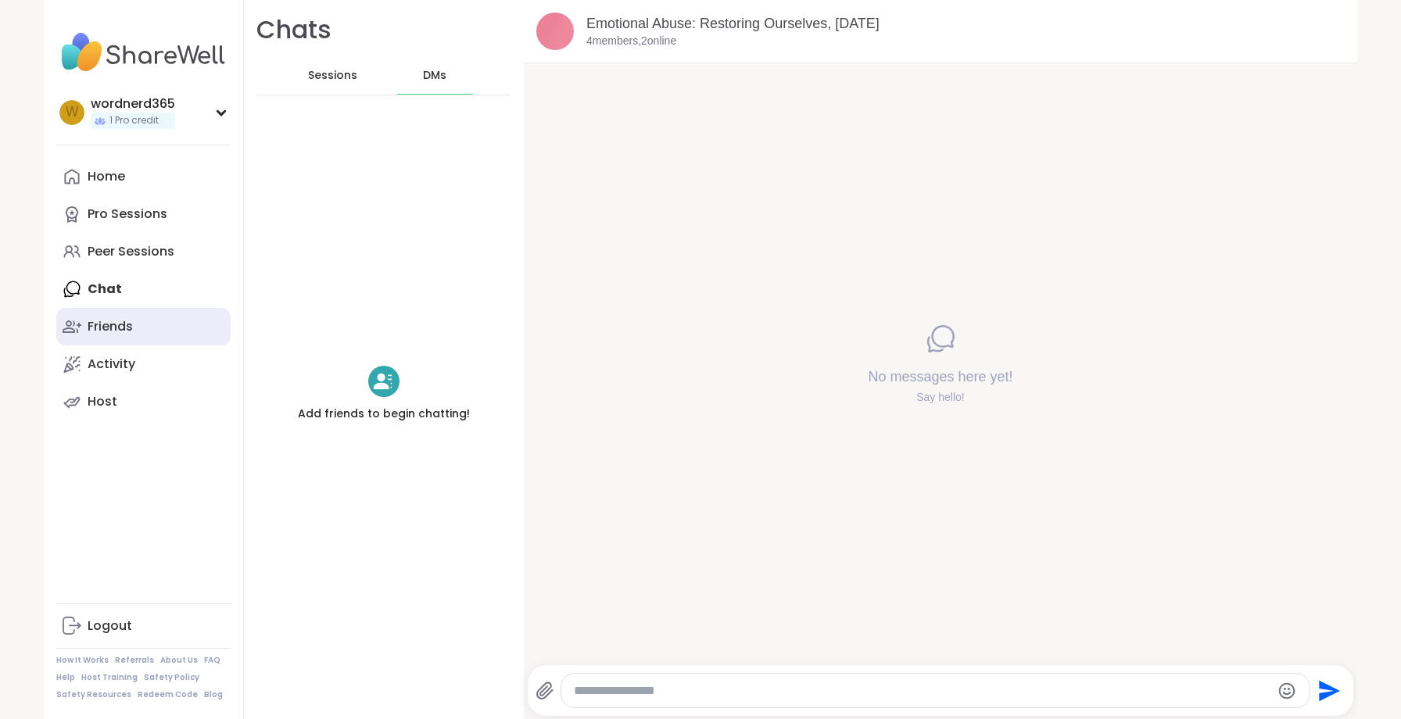
click at [88, 324] on div "Friends" at bounding box center [110, 326] width 45 height 17
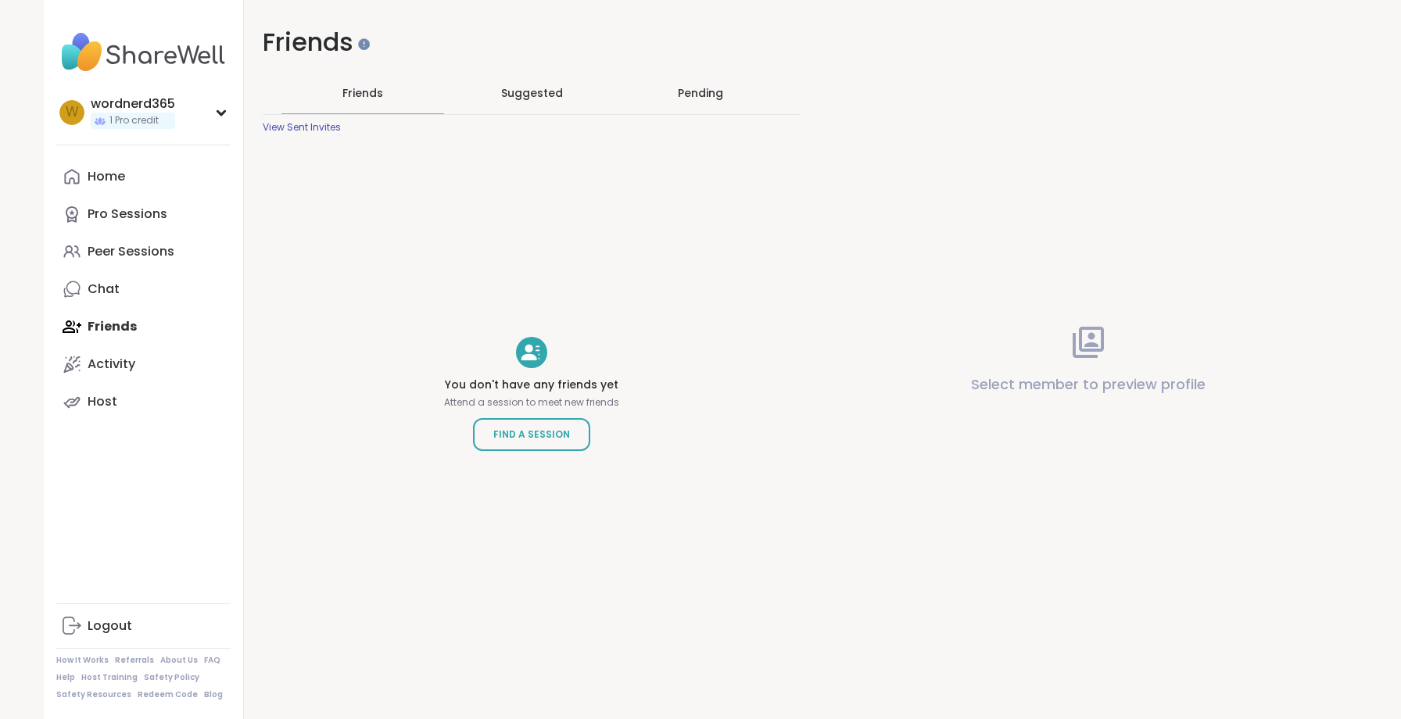
click at [687, 109] on div "Pending" at bounding box center [700, 93] width 163 height 41
click at [299, 133] on div "Friends Friends Suggested Pending View Sent Invites You don't have any invites …" at bounding box center [531, 327] width 575 height 654
click at [310, 125] on div "View Sent Invites" at bounding box center [302, 127] width 78 height 13
click at [130, 241] on link "Peer Sessions" at bounding box center [143, 252] width 174 height 38
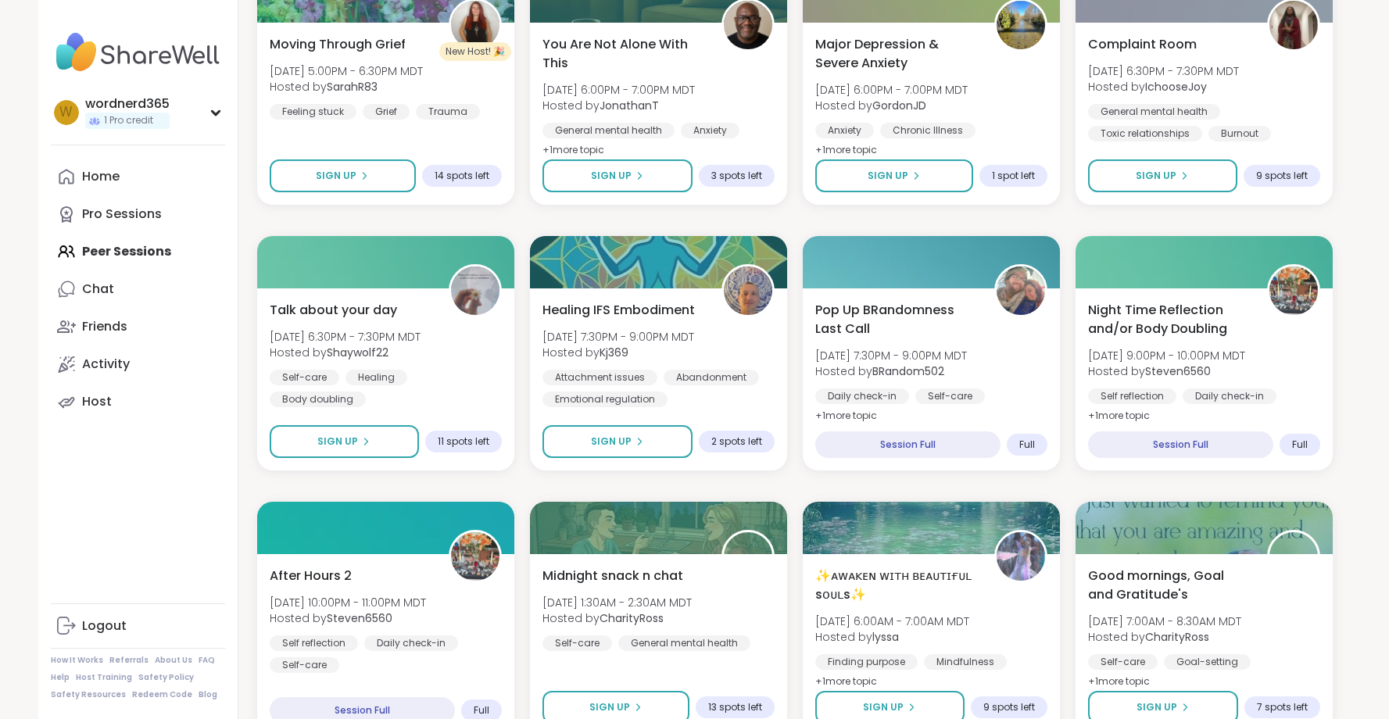
scroll to position [2008, 0]
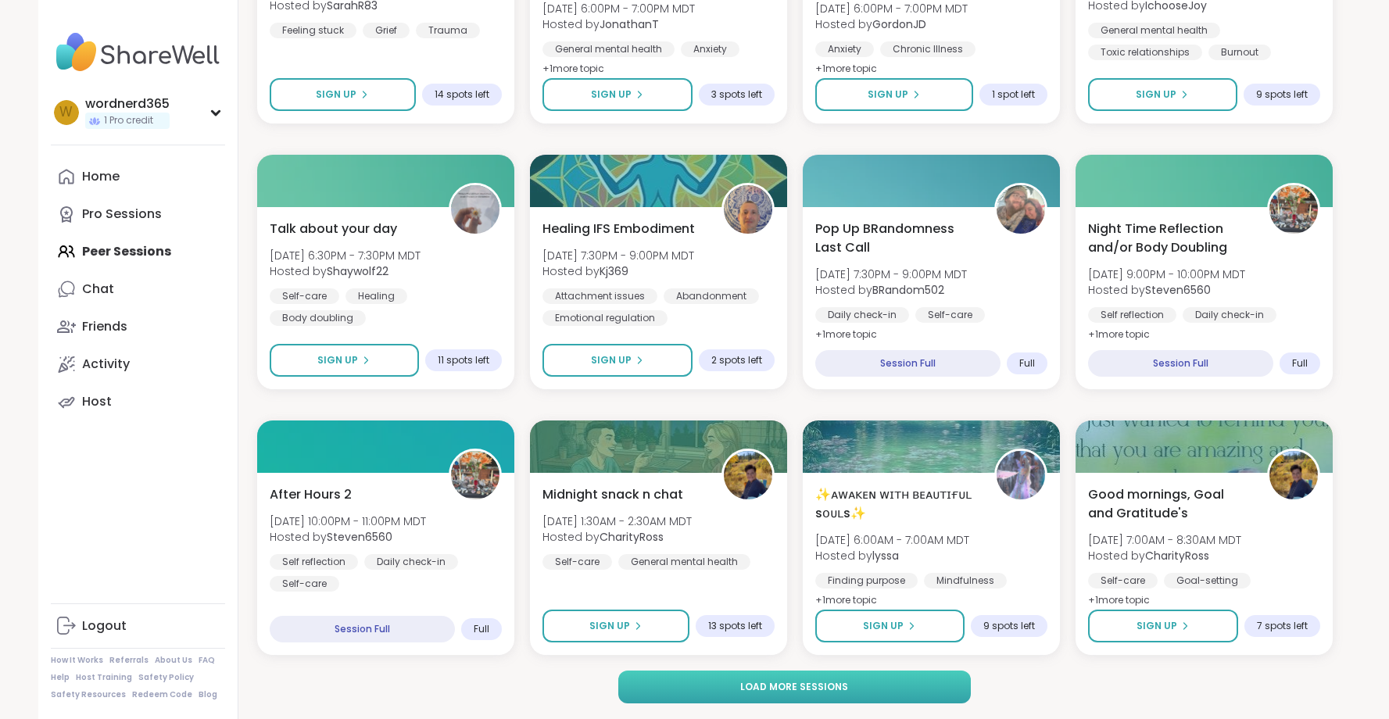
click at [941, 688] on button "Load more sessions" at bounding box center [794, 687] width 353 height 33
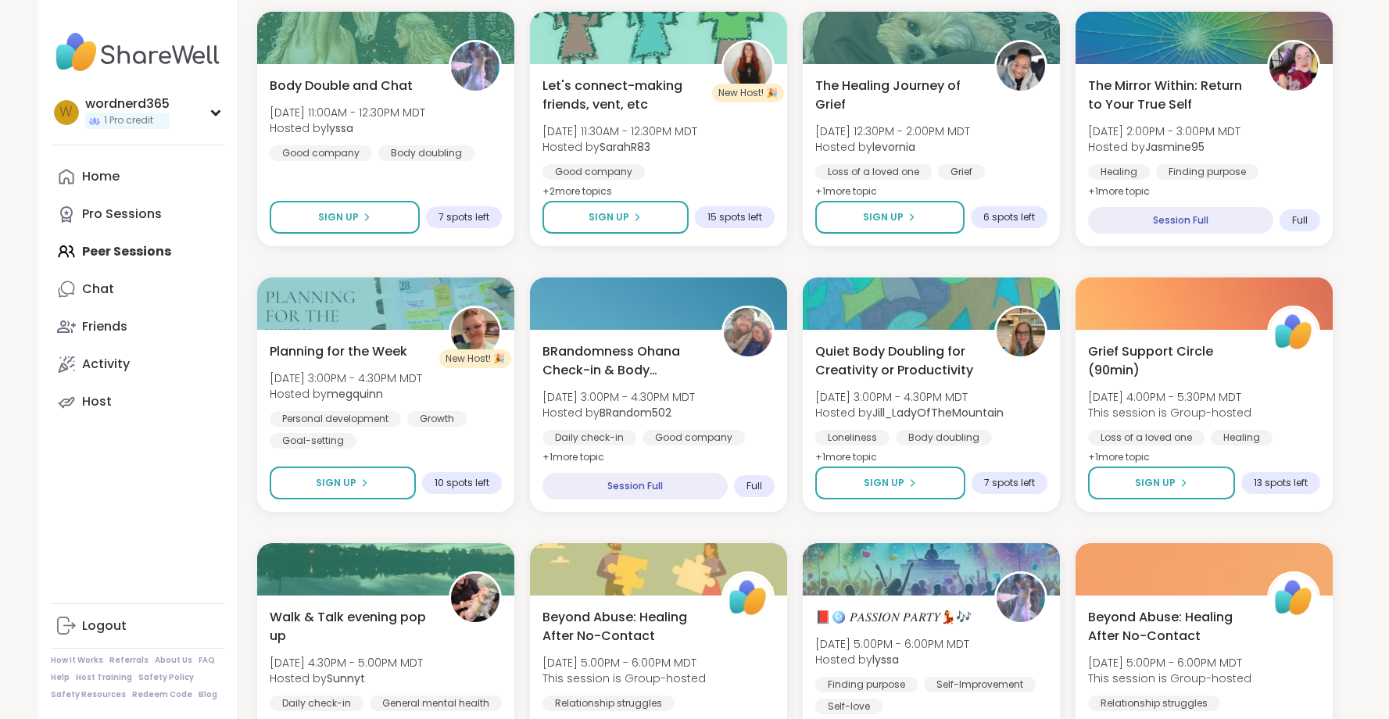
scroll to position [398, 0]
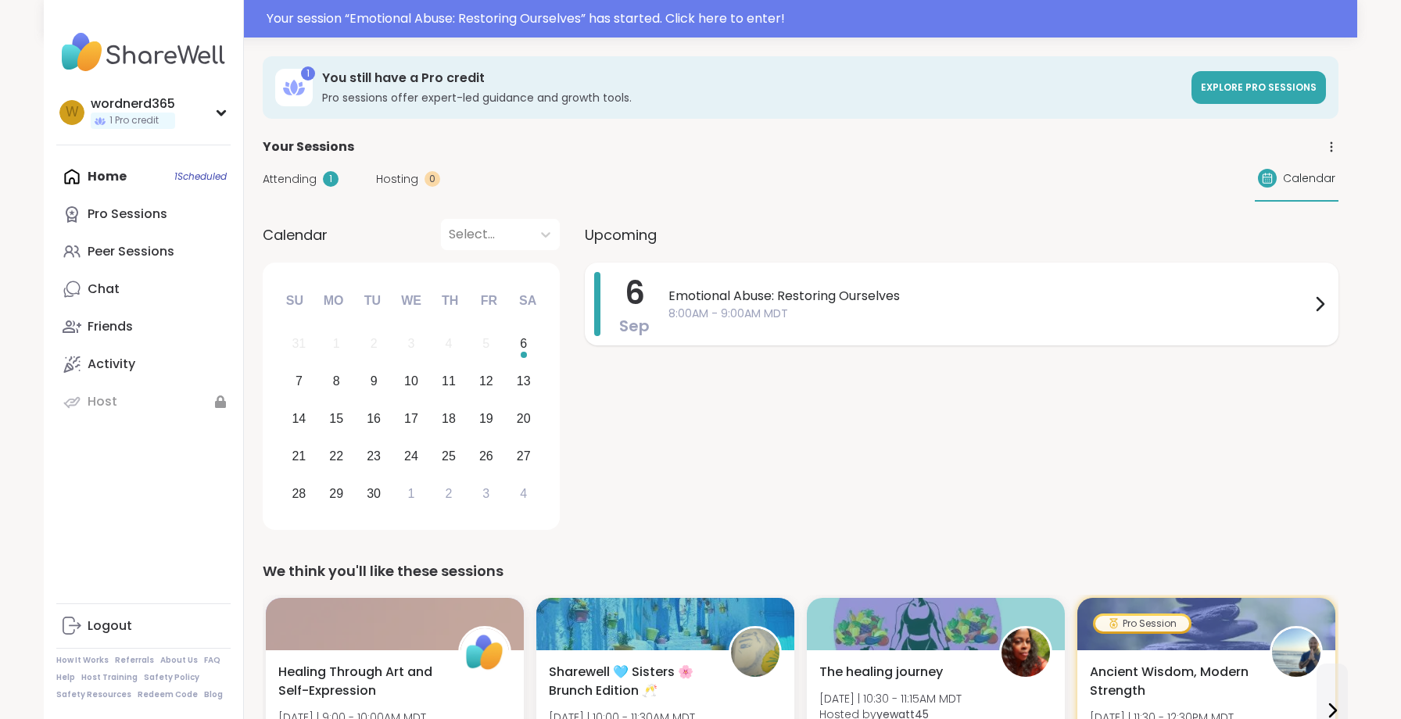
click at [744, 298] on span "Emotional Abuse: Restoring Ourselves" at bounding box center [989, 296] width 642 height 19
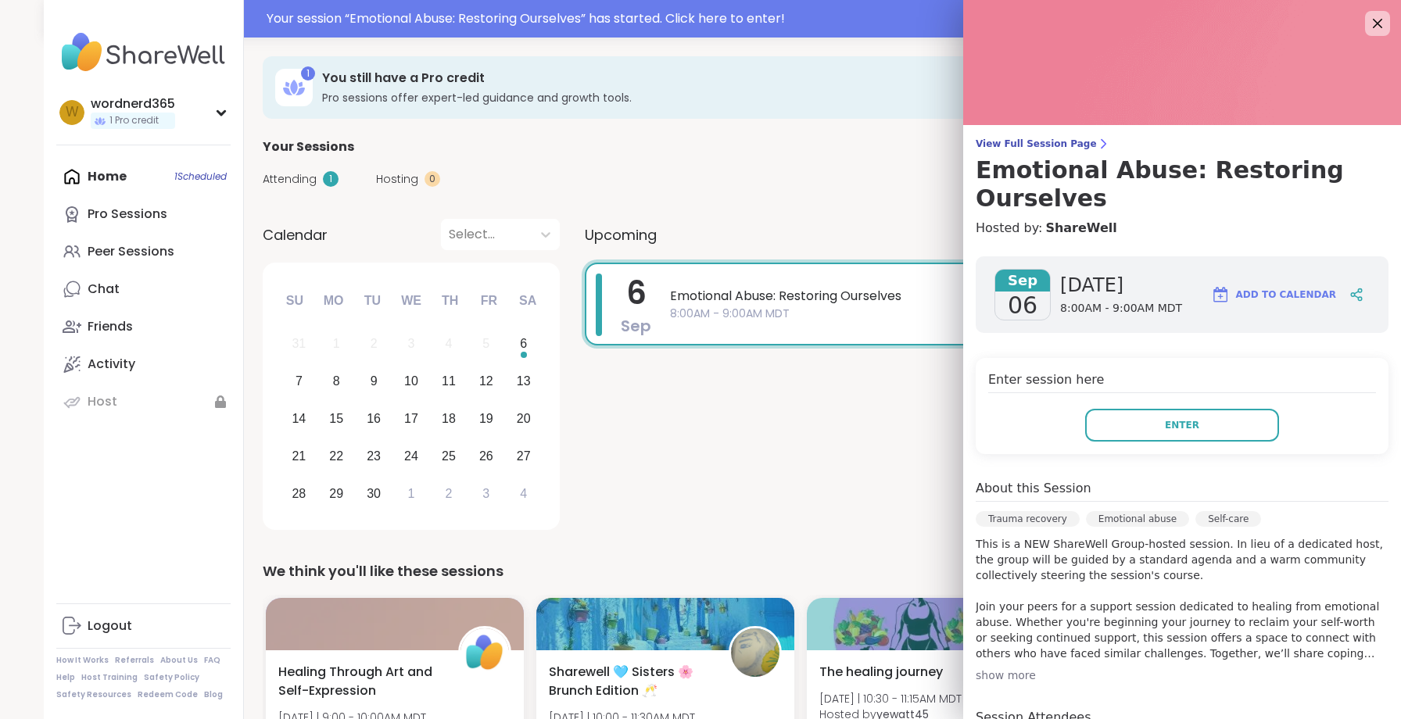
click at [1023, 668] on div "show more" at bounding box center [1182, 676] width 413 height 16
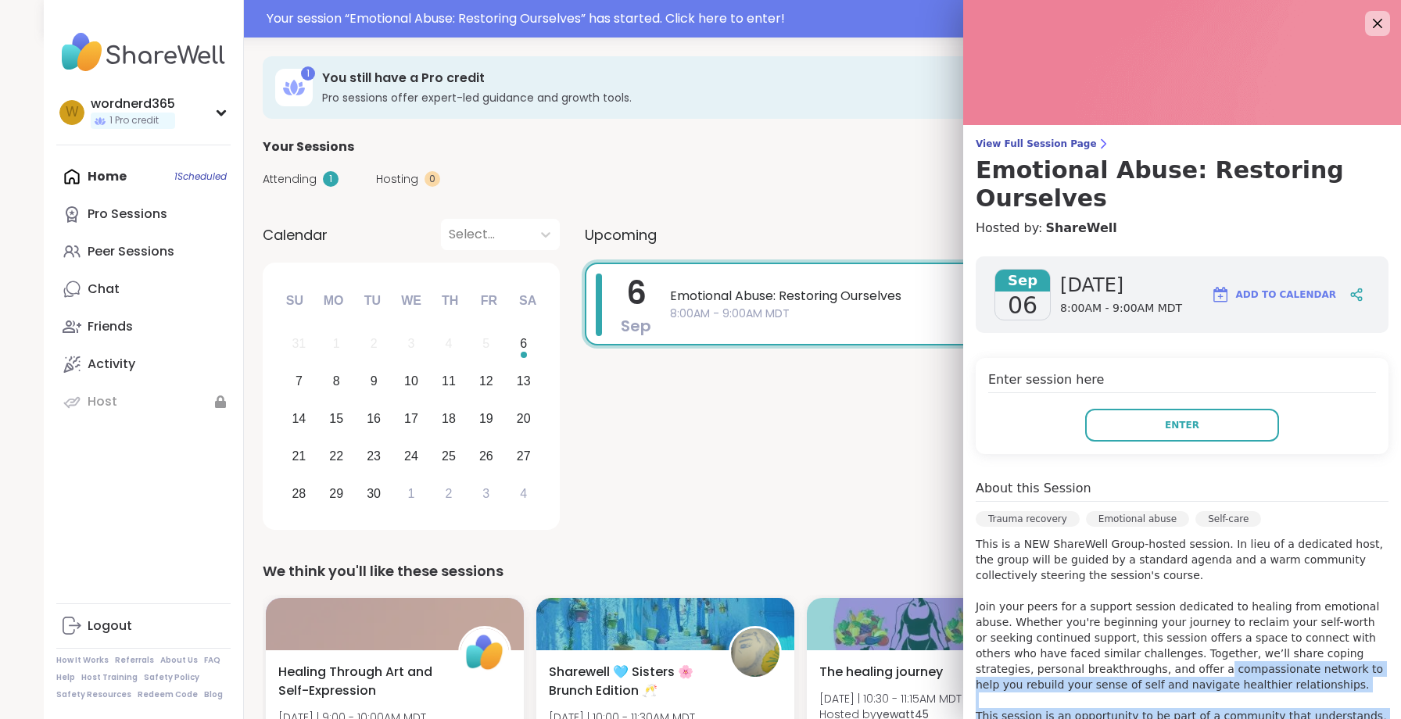
drag, startPoint x: 1109, startPoint y: 633, endPoint x: 1091, endPoint y: 708, distance: 77.4
click at [1091, 708] on p "This is a NEW ShareWell Group-hosted session. In lieu of a dedicated host, the …" at bounding box center [1182, 645] width 413 height 219
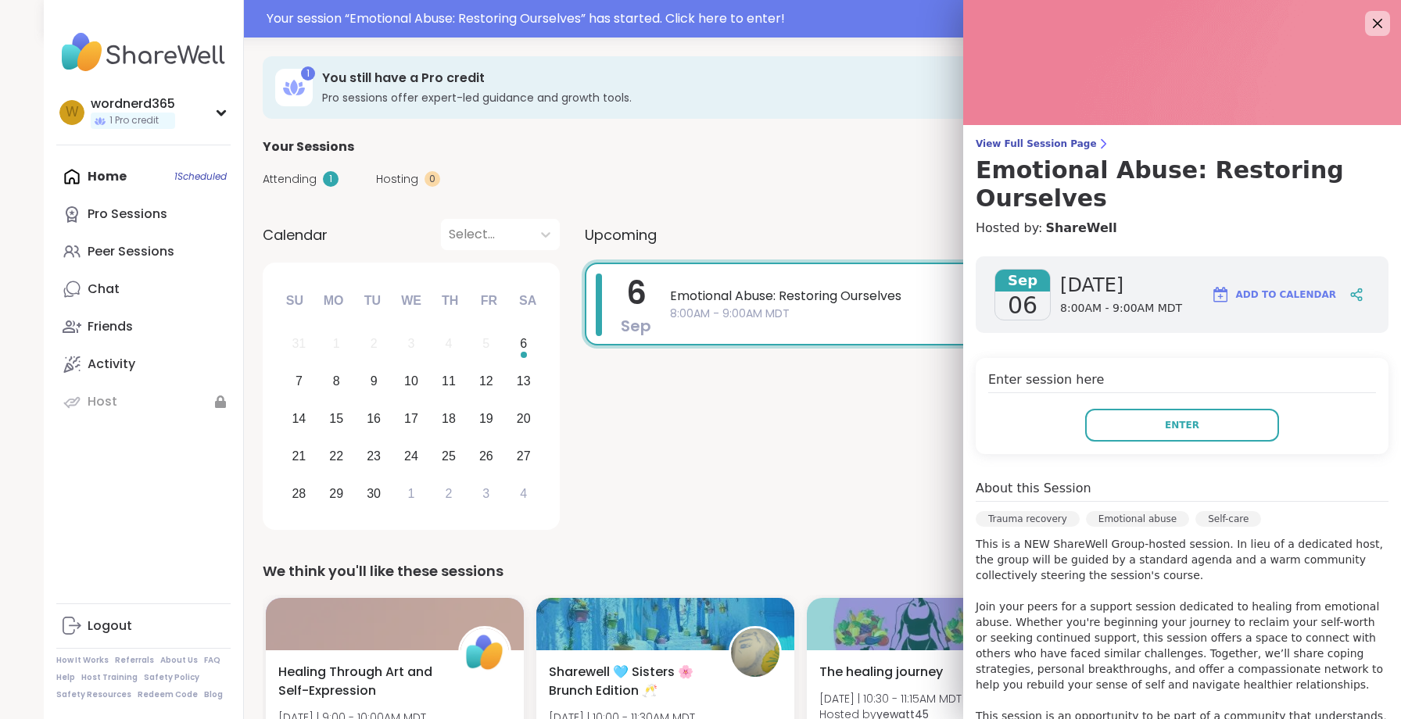
click at [1182, 675] on p "This is a NEW ShareWell Group-hosted session. In lieu of a dedicated host, the …" at bounding box center [1182, 645] width 413 height 219
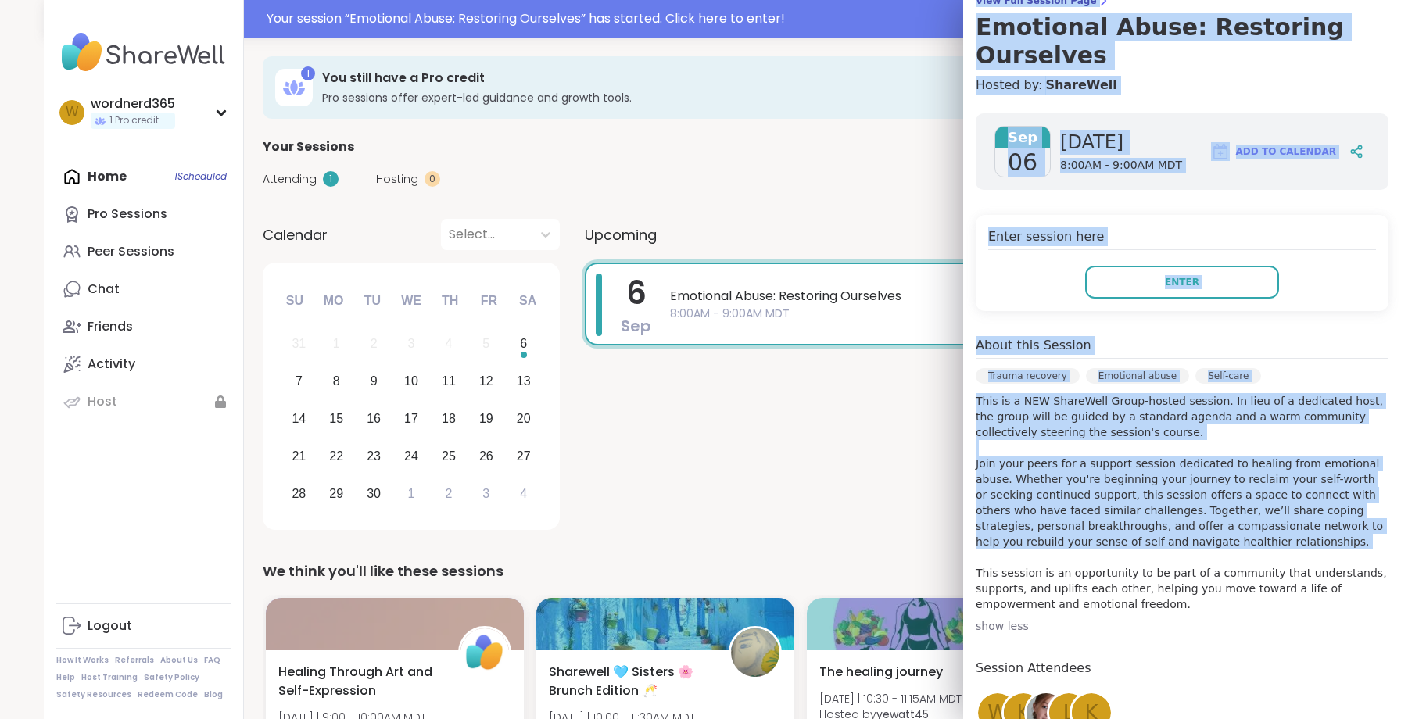
scroll to position [306, 0]
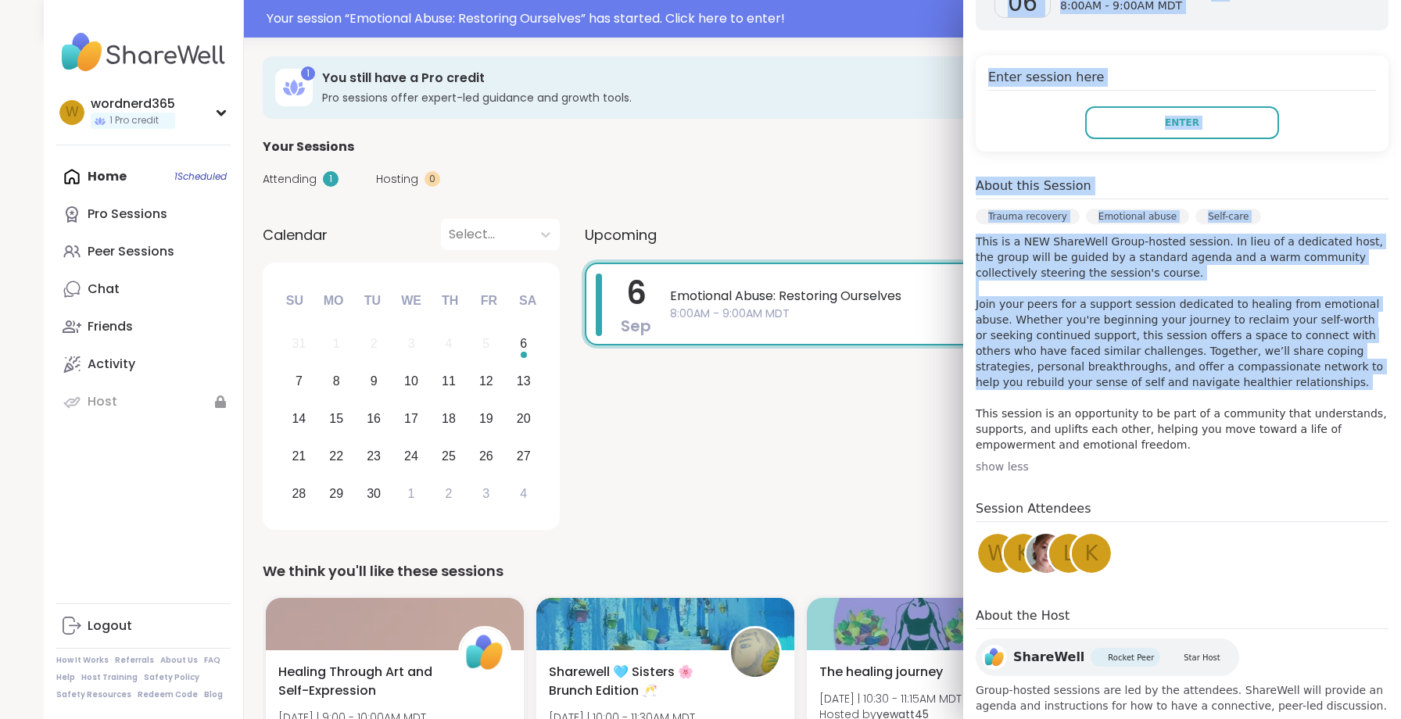
drag, startPoint x: 1199, startPoint y: 675, endPoint x: 1189, endPoint y: 732, distance: 57.1
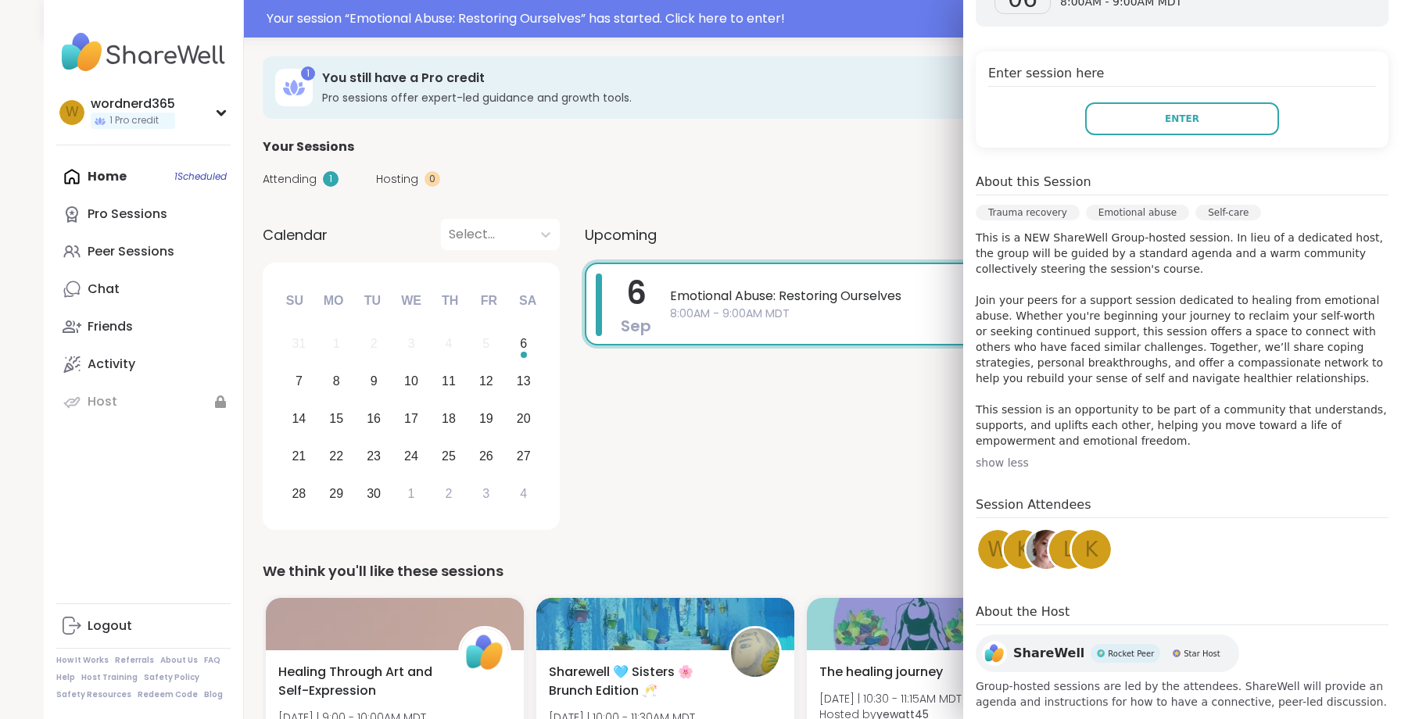
click at [1226, 518] on div "Session Attendees w K L k" at bounding box center [1182, 537] width 413 height 82
click at [852, 383] on div "6 Sep Emotional Abuse: Restoring Ourselves 8:00AM - 9:00AM MDT" at bounding box center [962, 399] width 754 height 273
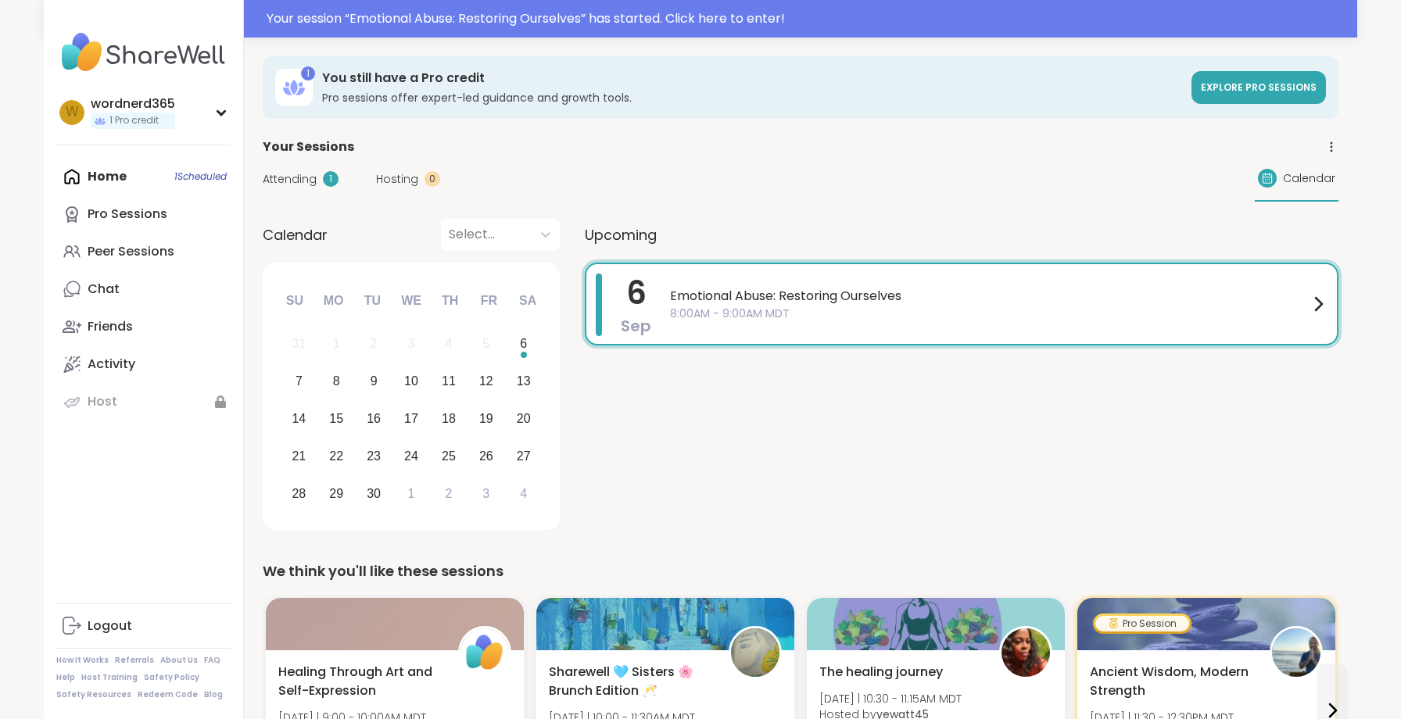
click at [1326, 302] on icon at bounding box center [1318, 304] width 19 height 19
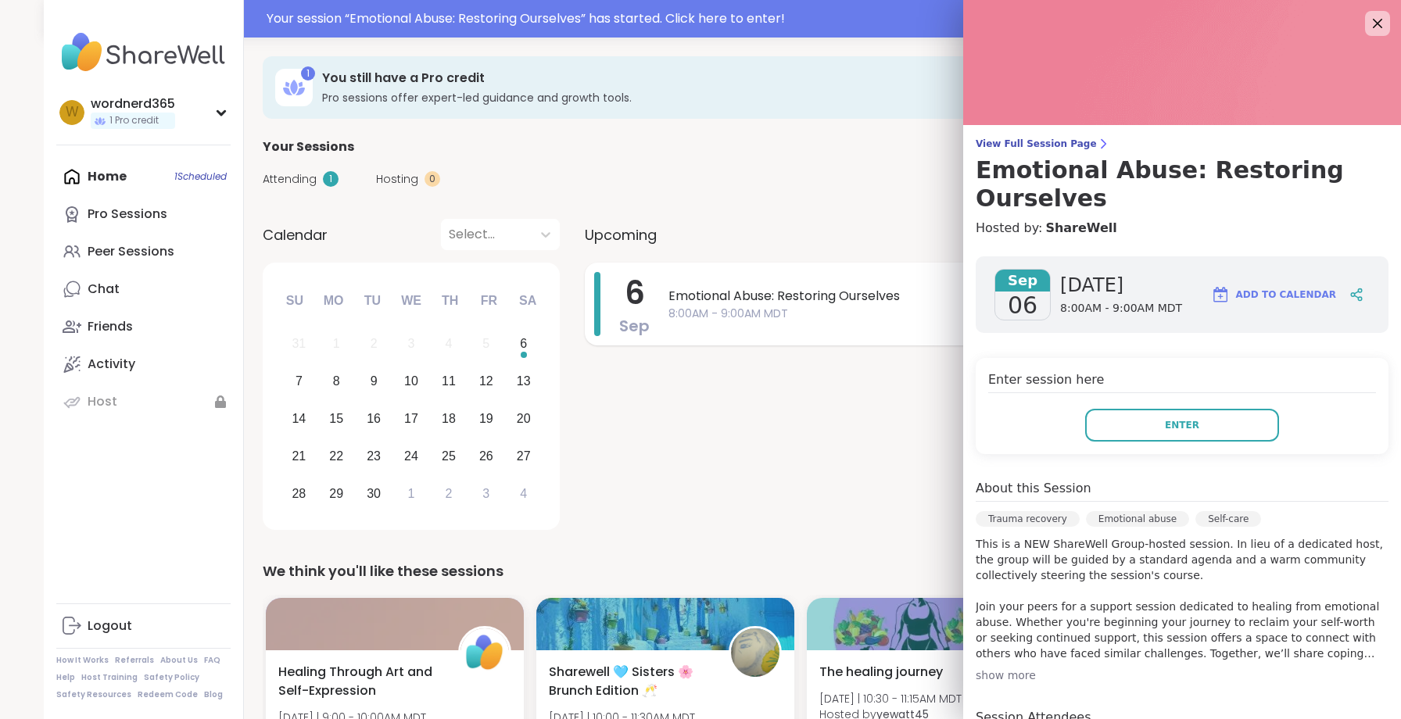
click at [810, 318] on span "8:00AM - 9:00AM MDT" at bounding box center [989, 314] width 642 height 16
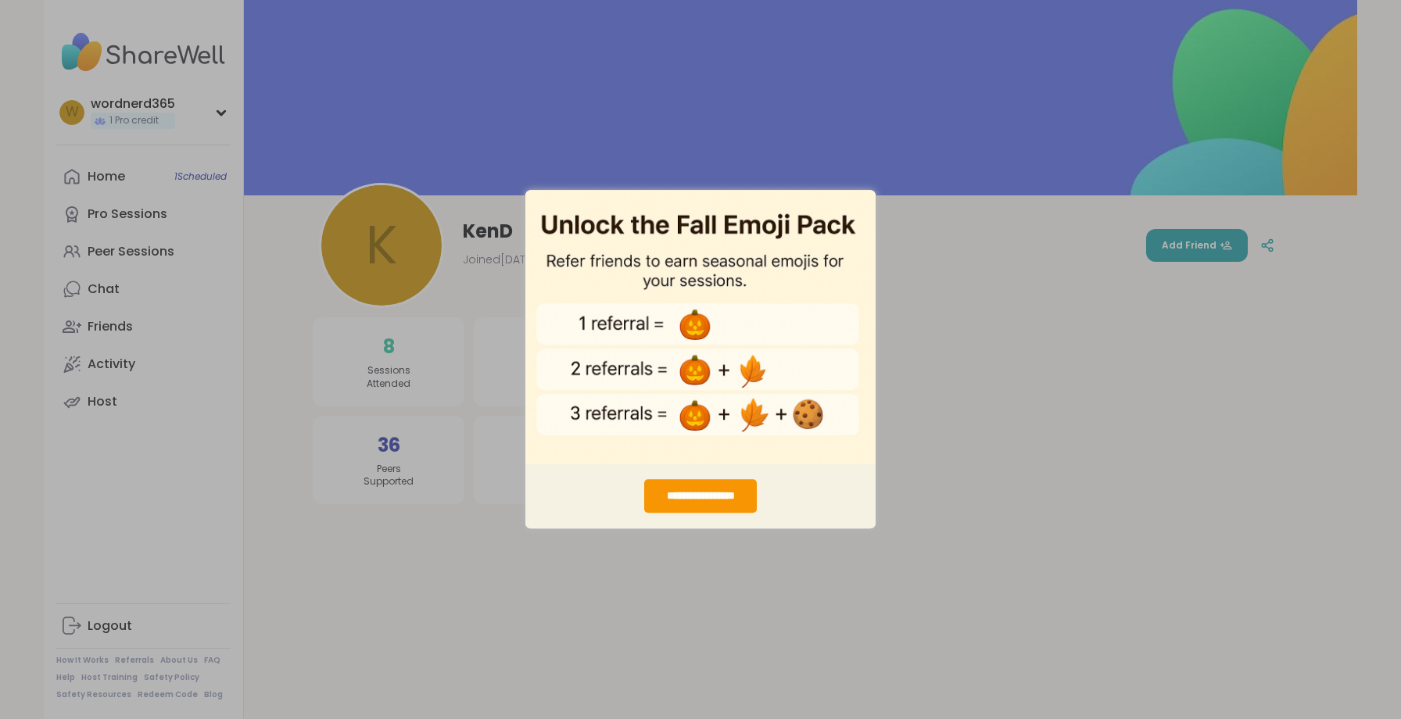
click at [988, 292] on div "**********" at bounding box center [700, 359] width 1401 height 719
click at [943, 417] on div "**********" at bounding box center [700, 359] width 1401 height 719
click at [475, 159] on div "**********" at bounding box center [700, 359] width 1401 height 719
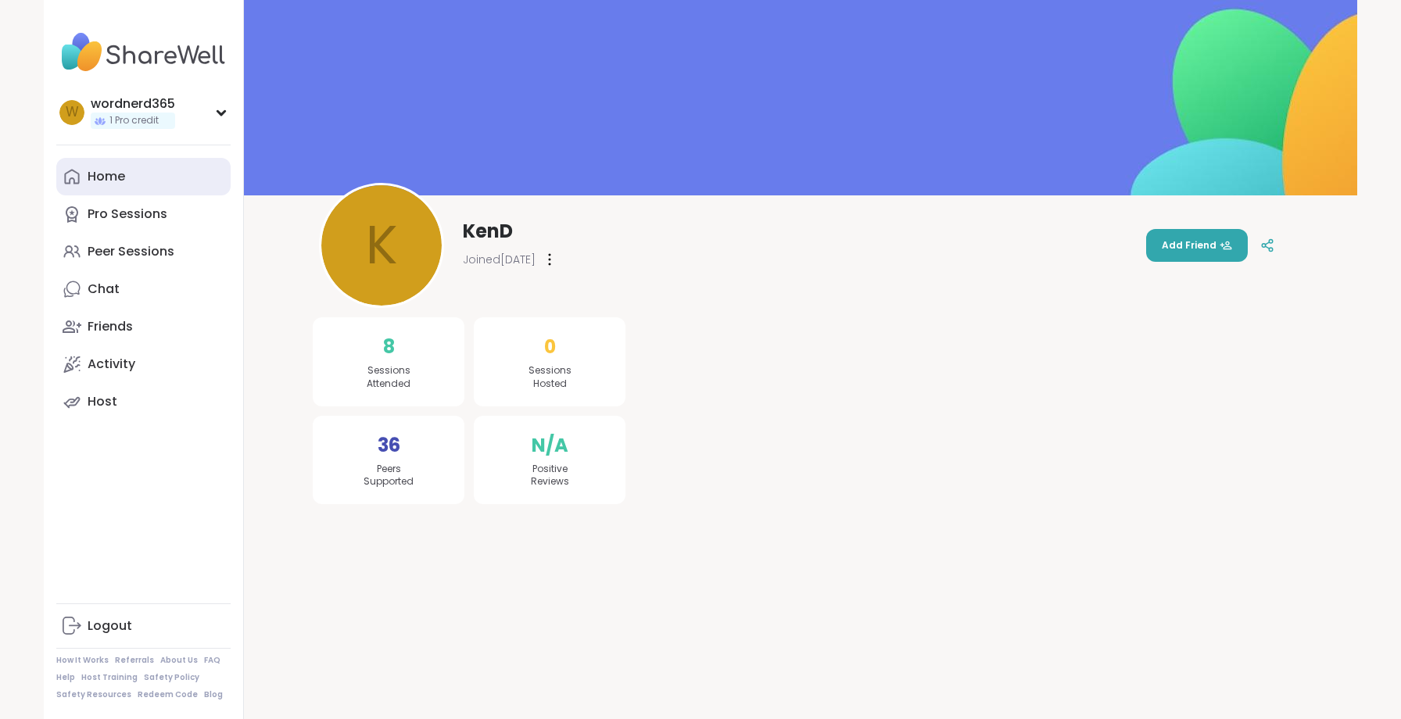
click at [76, 181] on icon at bounding box center [72, 176] width 19 height 19
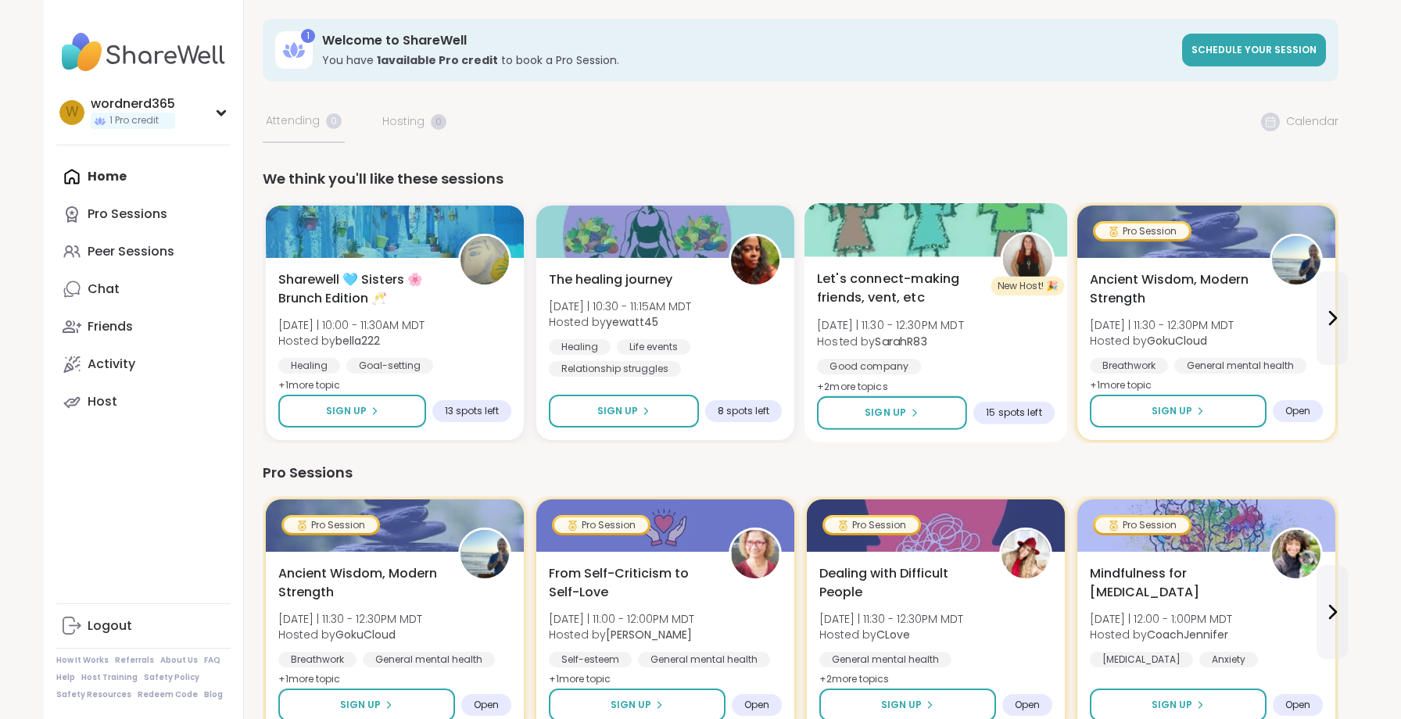
click at [886, 382] on span "+ 2 more topic s" at bounding box center [852, 386] width 71 height 13
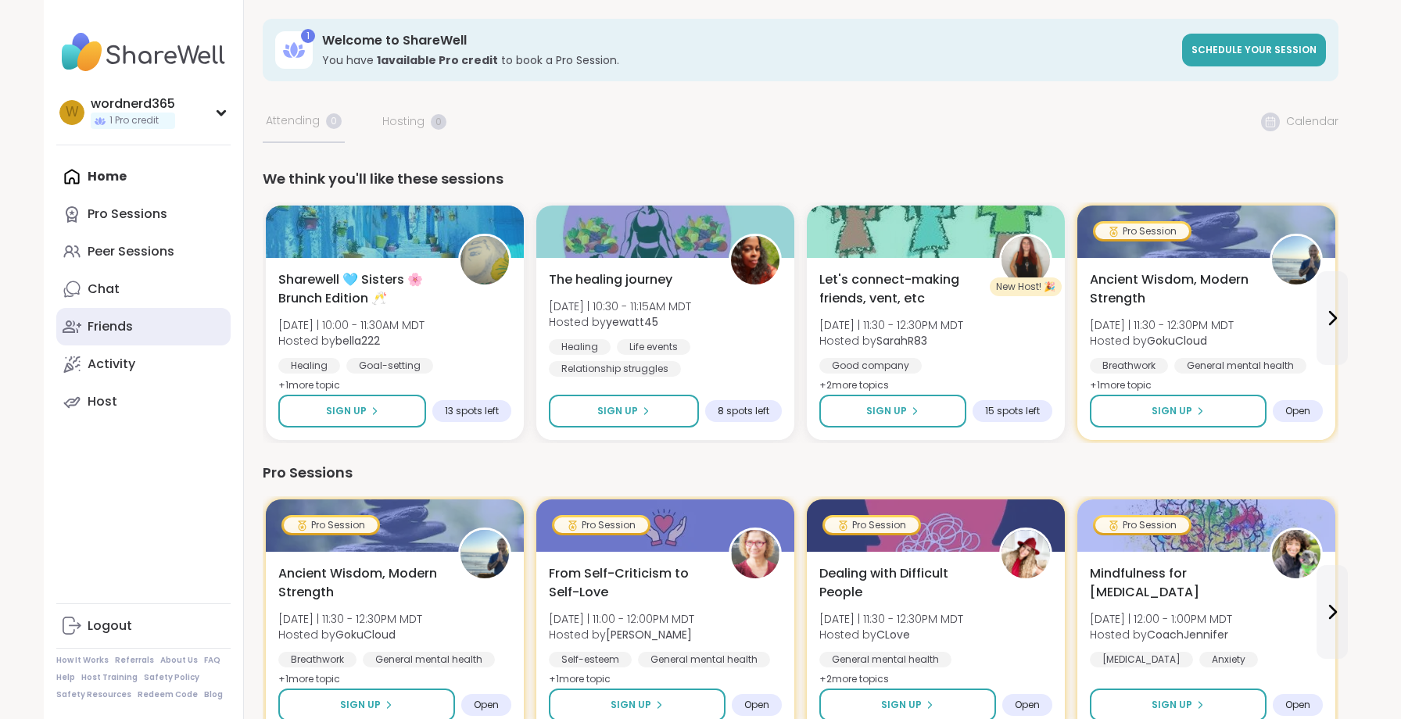
click at [93, 330] on div "Friends" at bounding box center [110, 326] width 45 height 17
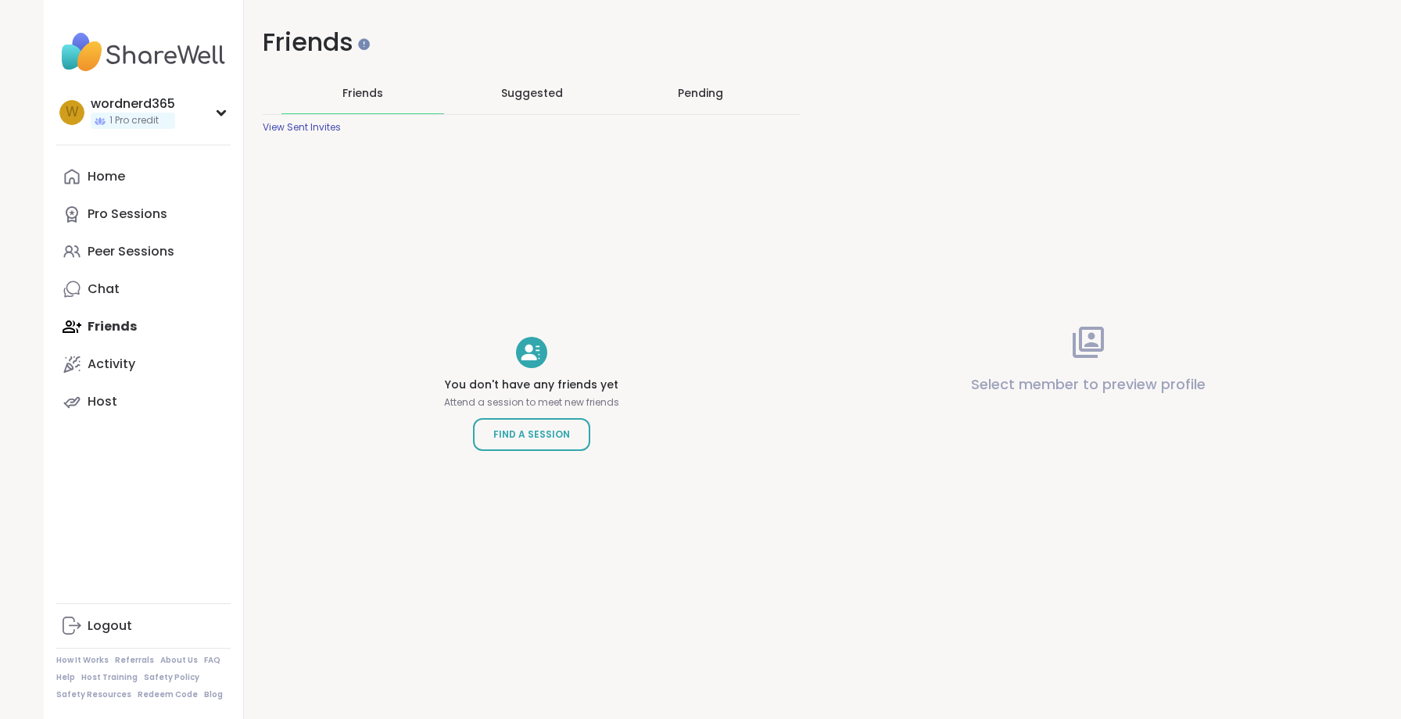
click at [571, 86] on div "Suggested" at bounding box center [531, 93] width 163 height 41
click at [690, 102] on div "Pending" at bounding box center [700, 93] width 163 height 41
click at [381, 84] on div "Friends" at bounding box center [362, 93] width 163 height 41
click at [124, 363] on div "Activity" at bounding box center [112, 364] width 48 height 17
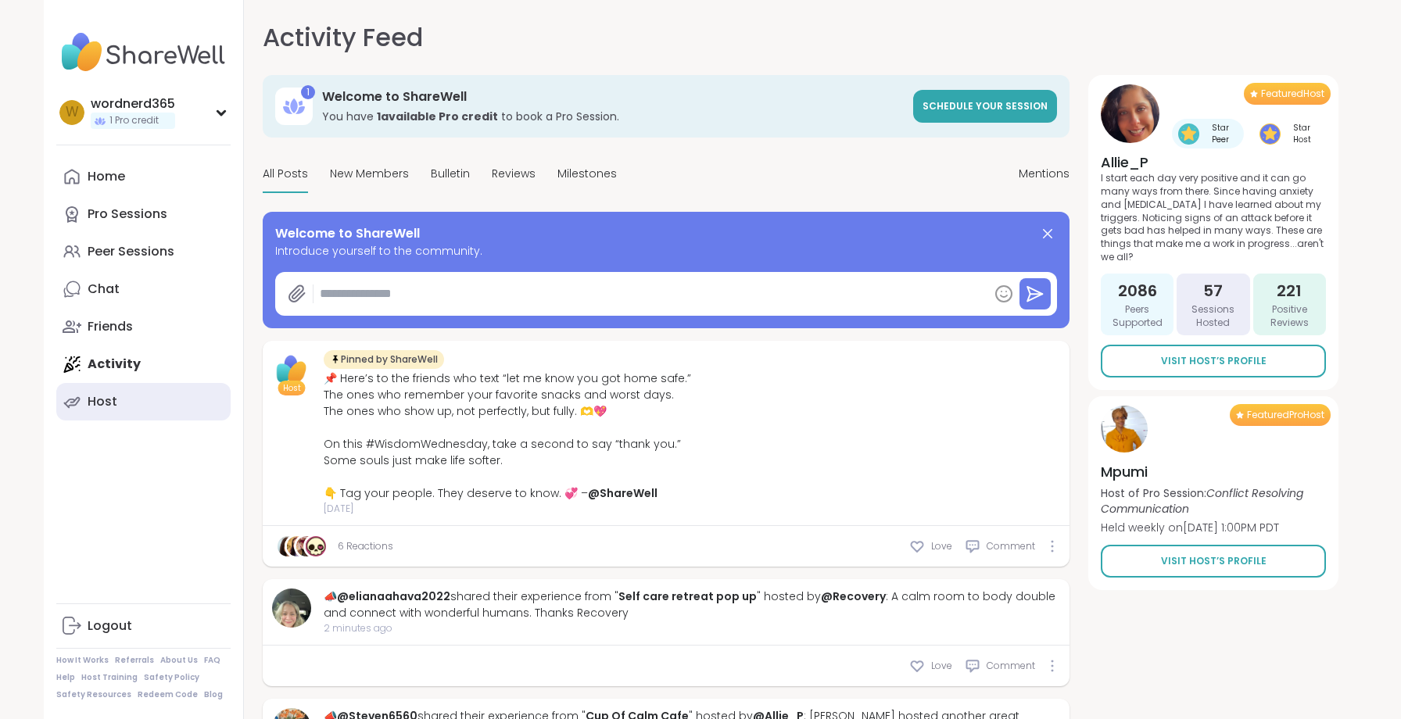
click at [118, 398] on link "Host" at bounding box center [143, 402] width 174 height 38
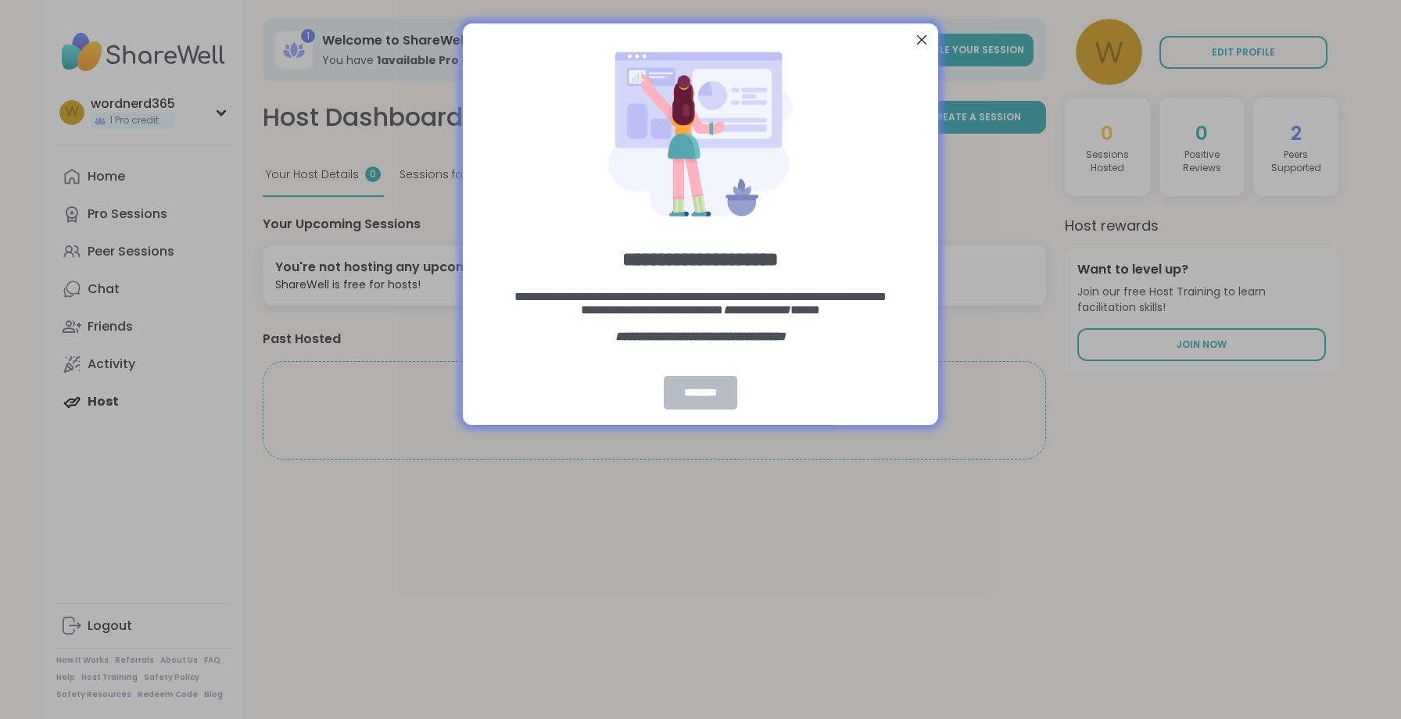
click at [699, 386] on div "********" at bounding box center [700, 393] width 73 height 34
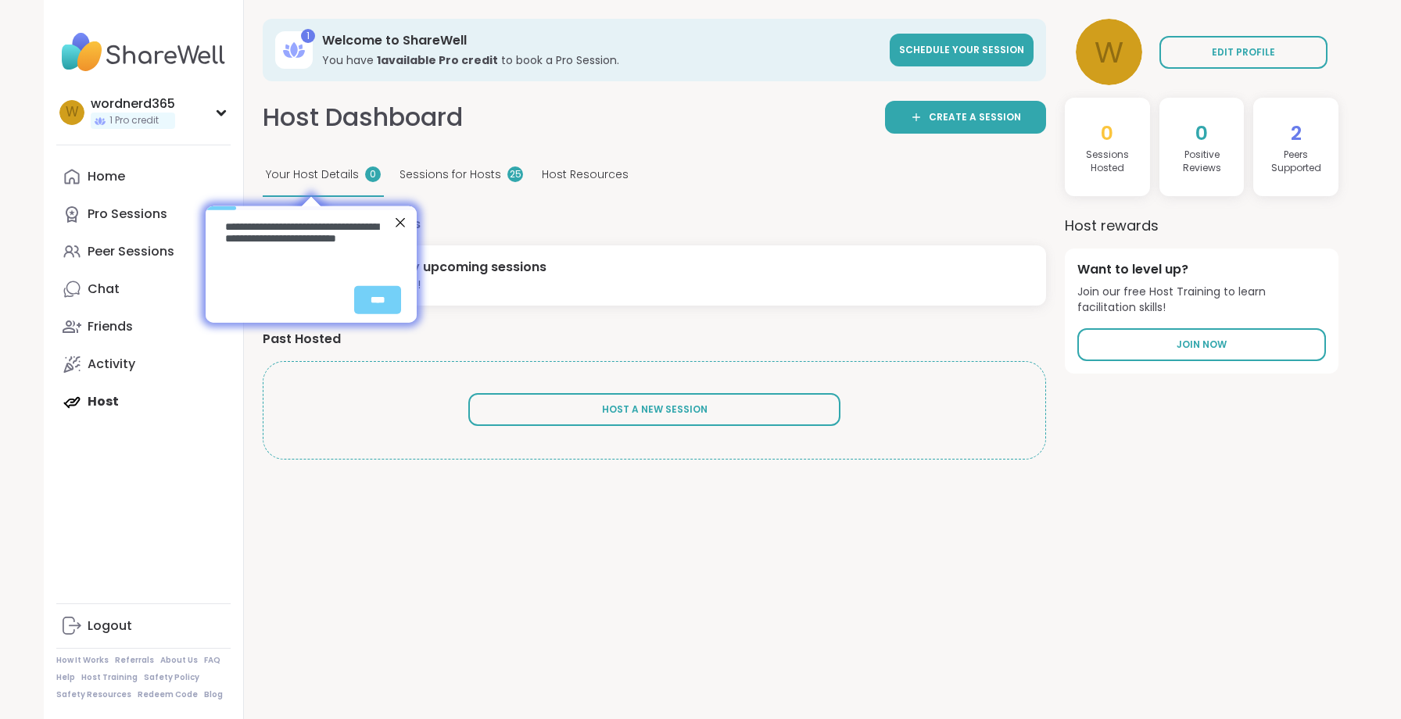
click at [525, 549] on div "1 Welcome to ShareWell You have 1 available Pro credit to book a Pro Session. S…" at bounding box center [800, 359] width 1113 height 719
click at [495, 178] on div "Sessions for Hosts 25" at bounding box center [461, 175] width 130 height 43
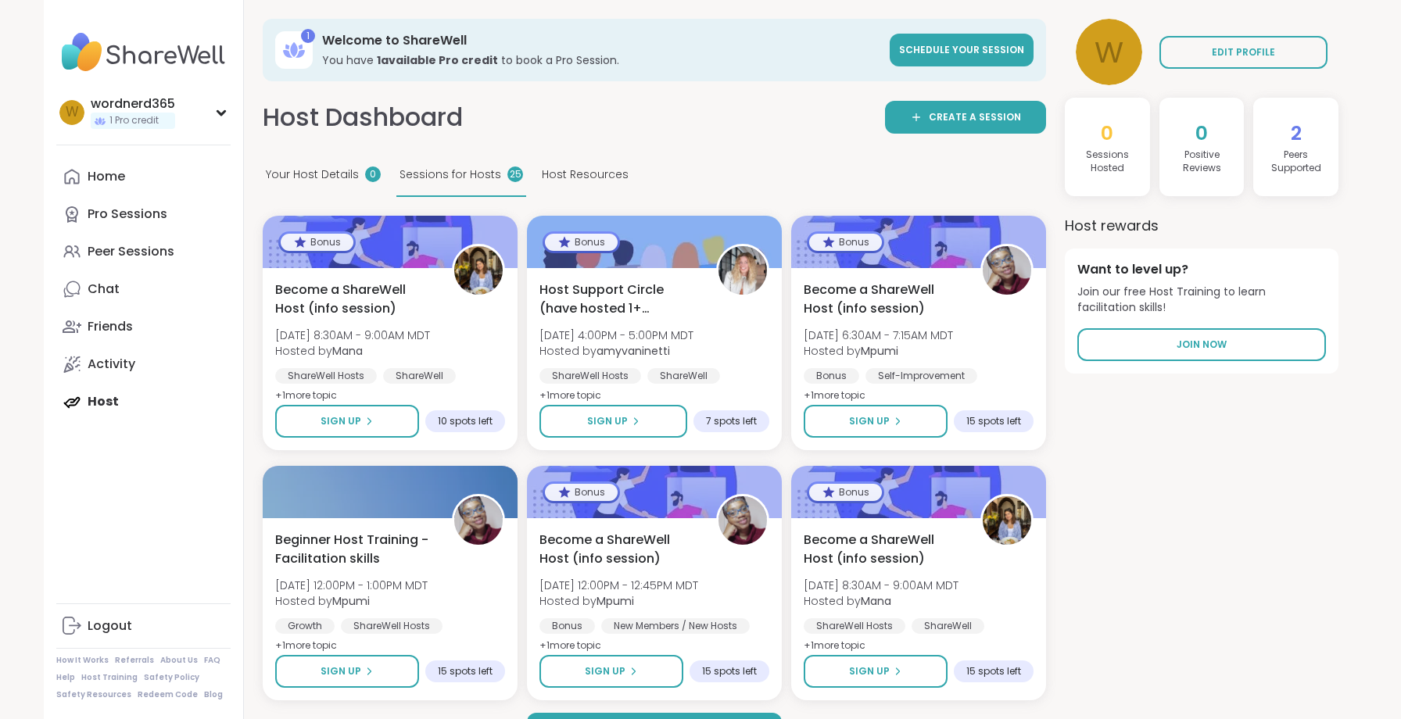
click at [562, 164] on div "Host Resources" at bounding box center [585, 175] width 93 height 43
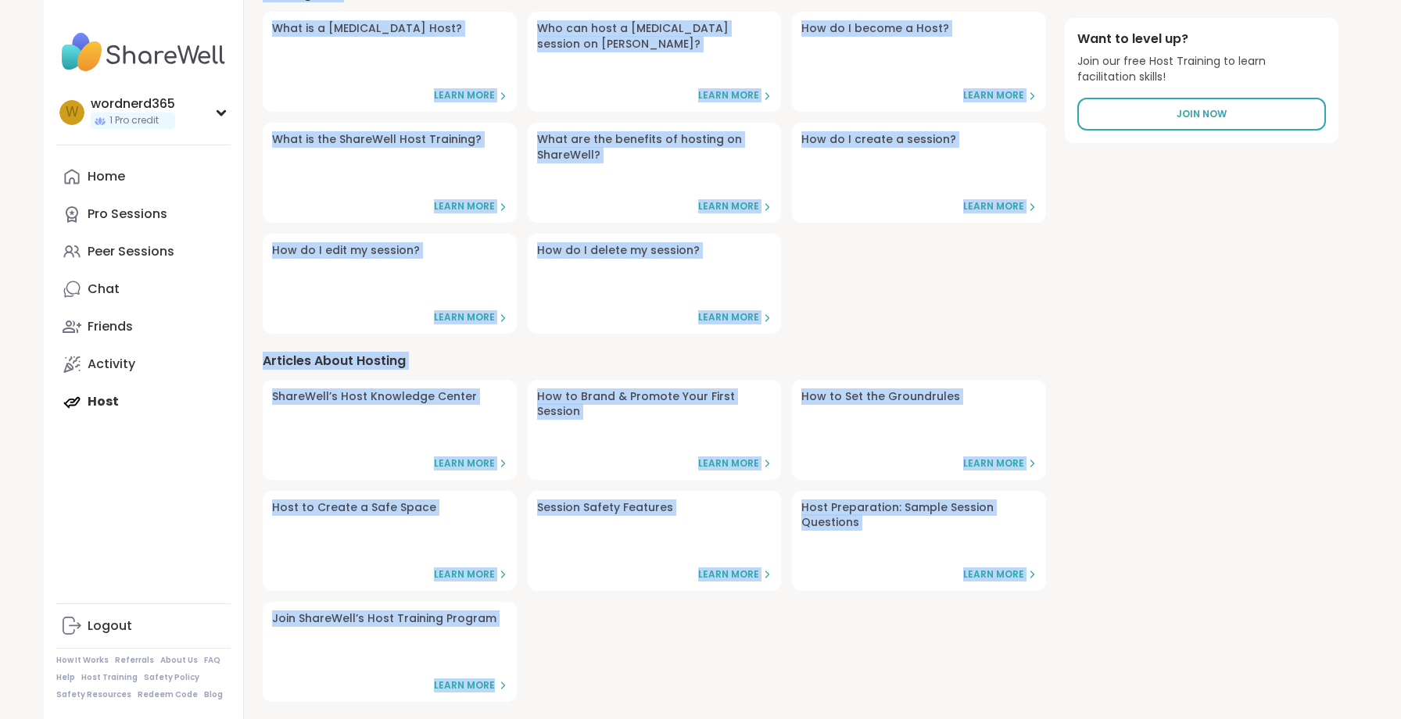
scroll to position [253, 0]
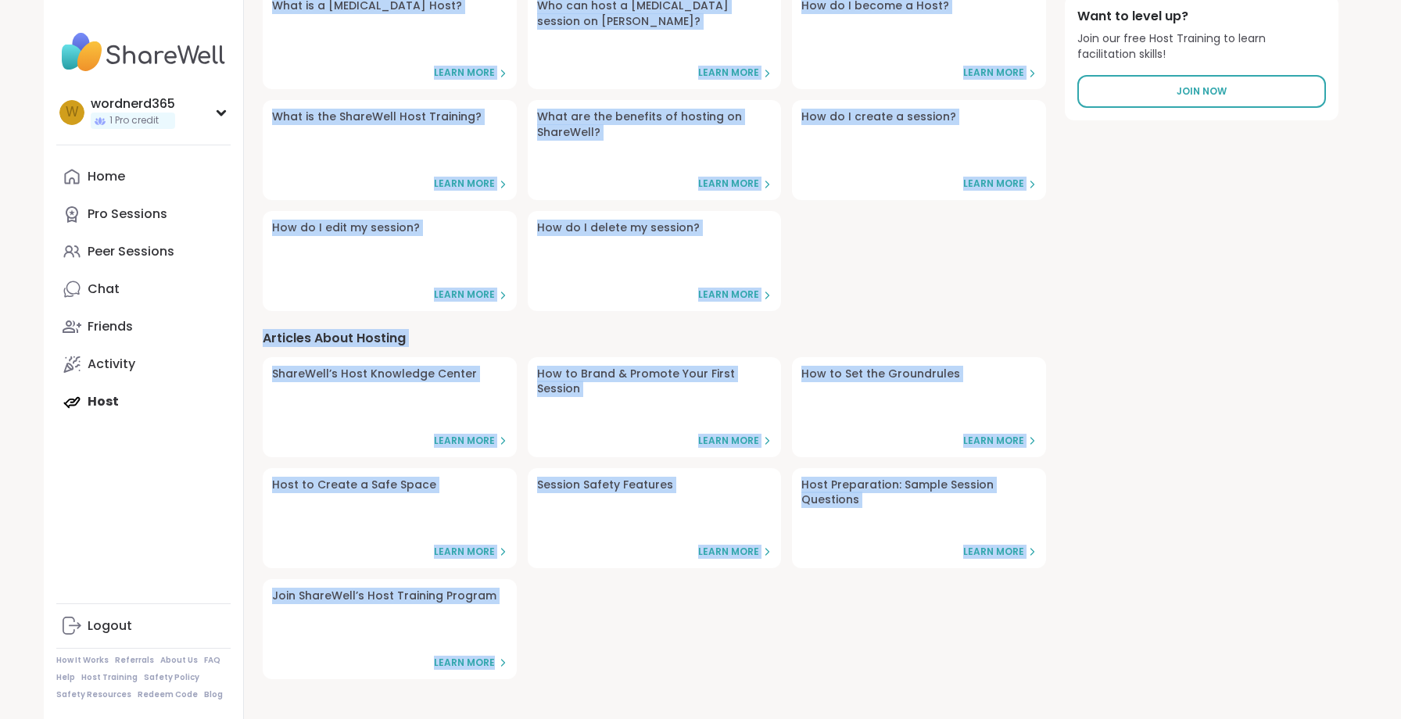
drag, startPoint x: 786, startPoint y: 185, endPoint x: 562, endPoint y: 783, distance: 639.2
click at [562, 718] on html "wordnerd365 1 Pro credit w wordnerd365 1 Pro credit Profile Membership Settings…" at bounding box center [700, 233] width 1401 height 973
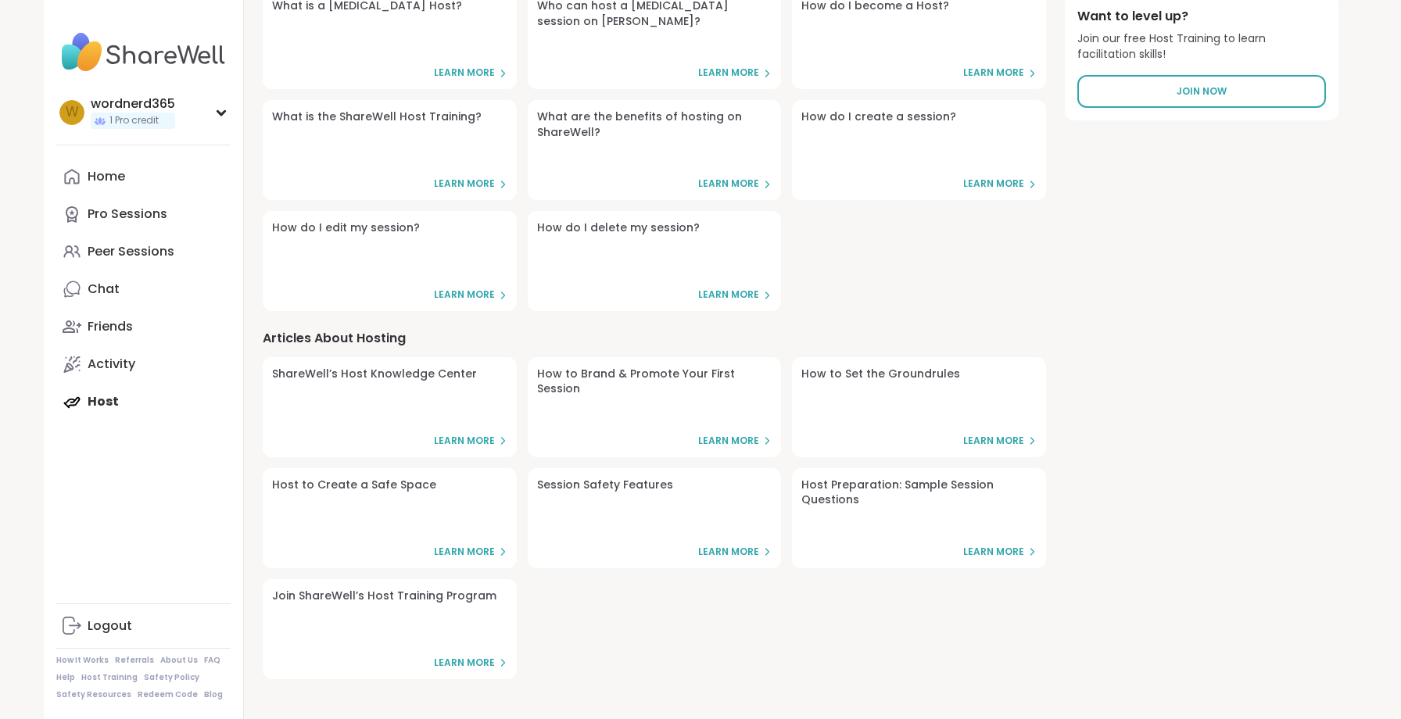
click at [594, 660] on div "ShareWell’s Host Knowledge Center Learn More How to Brand & Promote Your First …" at bounding box center [654, 518] width 783 height 322
click at [500, 636] on link "Join ShareWell’s Host Training Program Learn More" at bounding box center [390, 629] width 254 height 100
click at [400, 625] on link "Join ShareWell’s Host Training Program Learn More" at bounding box center [390, 629] width 254 height 100
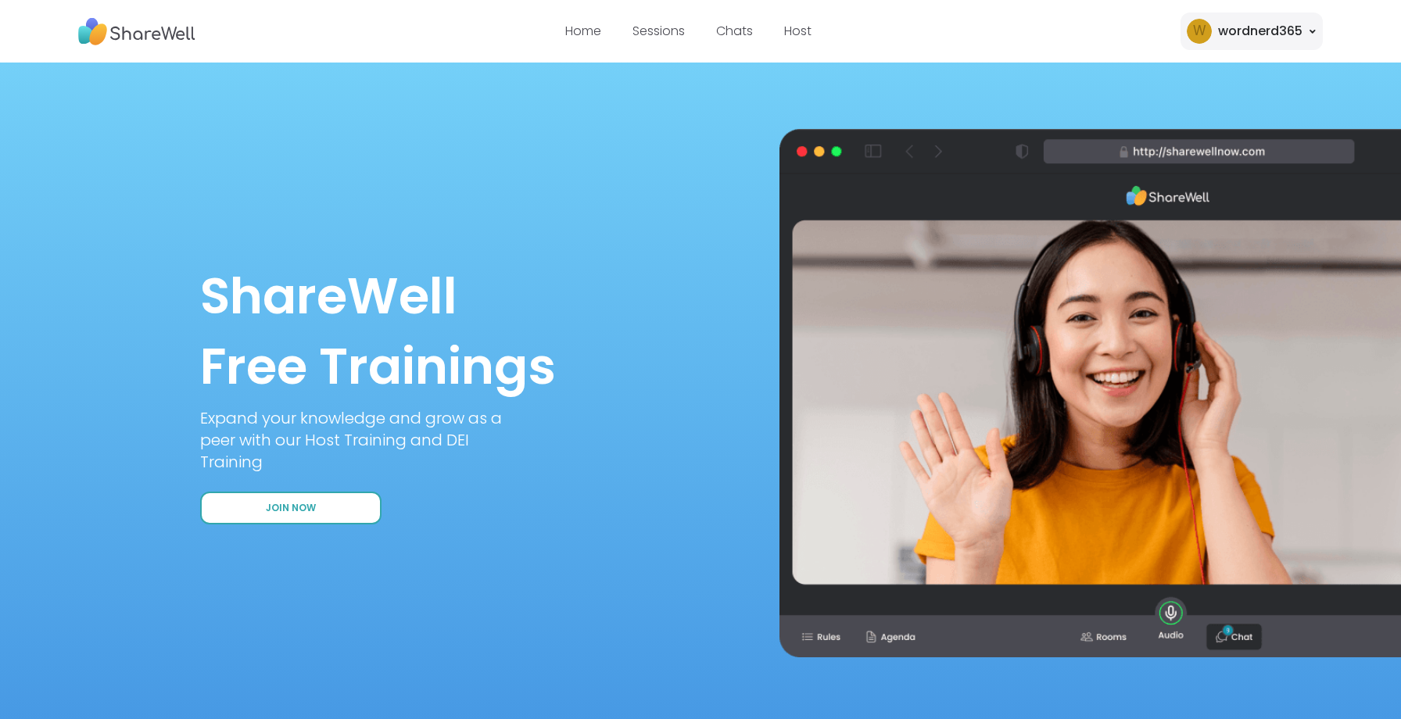
click at [274, 504] on span "Join Now" at bounding box center [291, 508] width 50 height 13
click at [665, 34] on link "Sessions" at bounding box center [658, 31] width 52 height 18
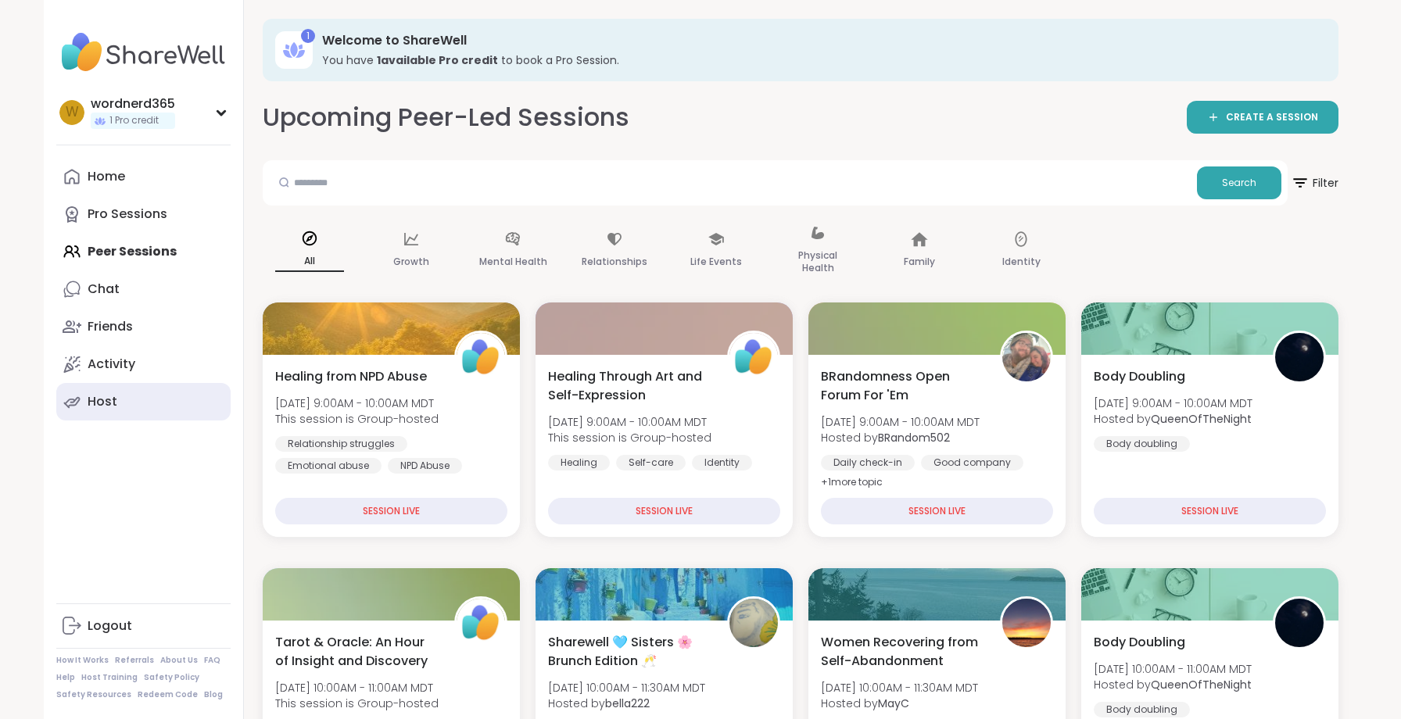
click at [121, 408] on link "Host" at bounding box center [143, 402] width 174 height 38
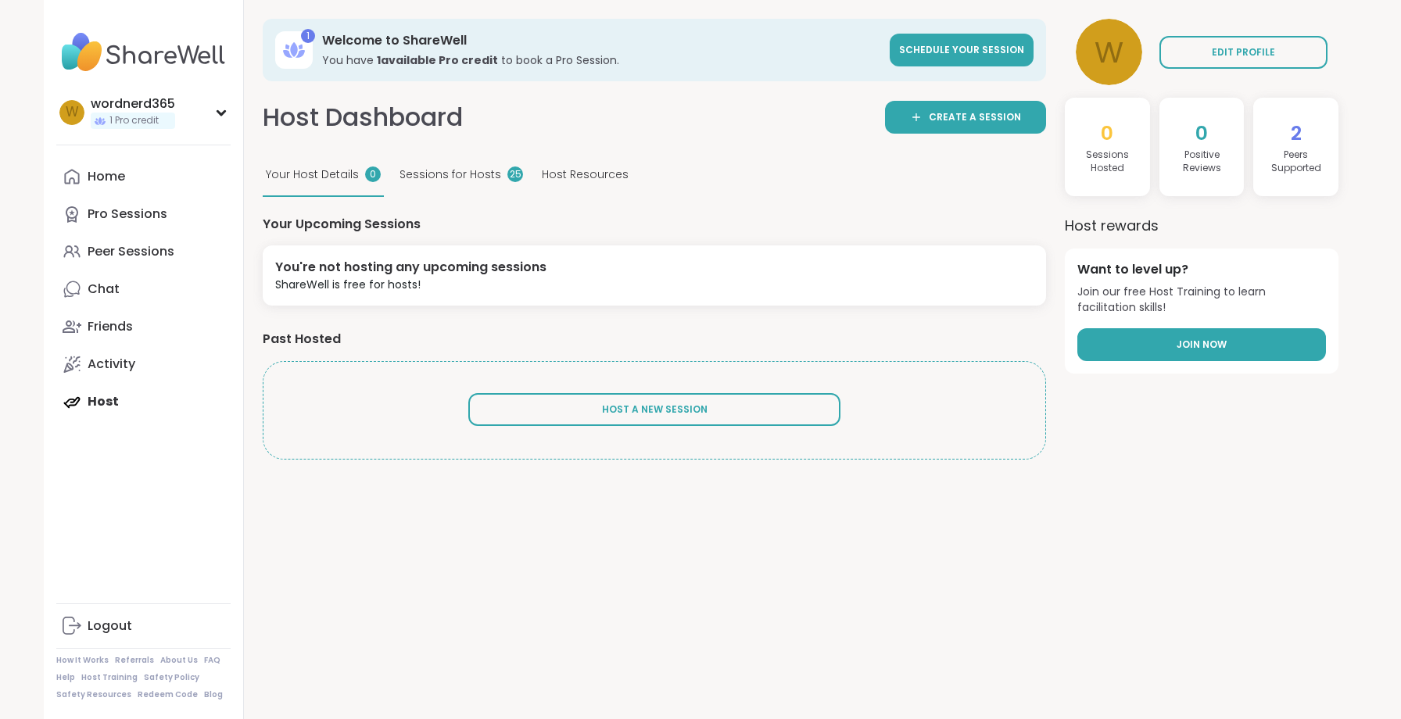
click at [1292, 334] on link "Join Now" at bounding box center [1201, 344] width 249 height 33
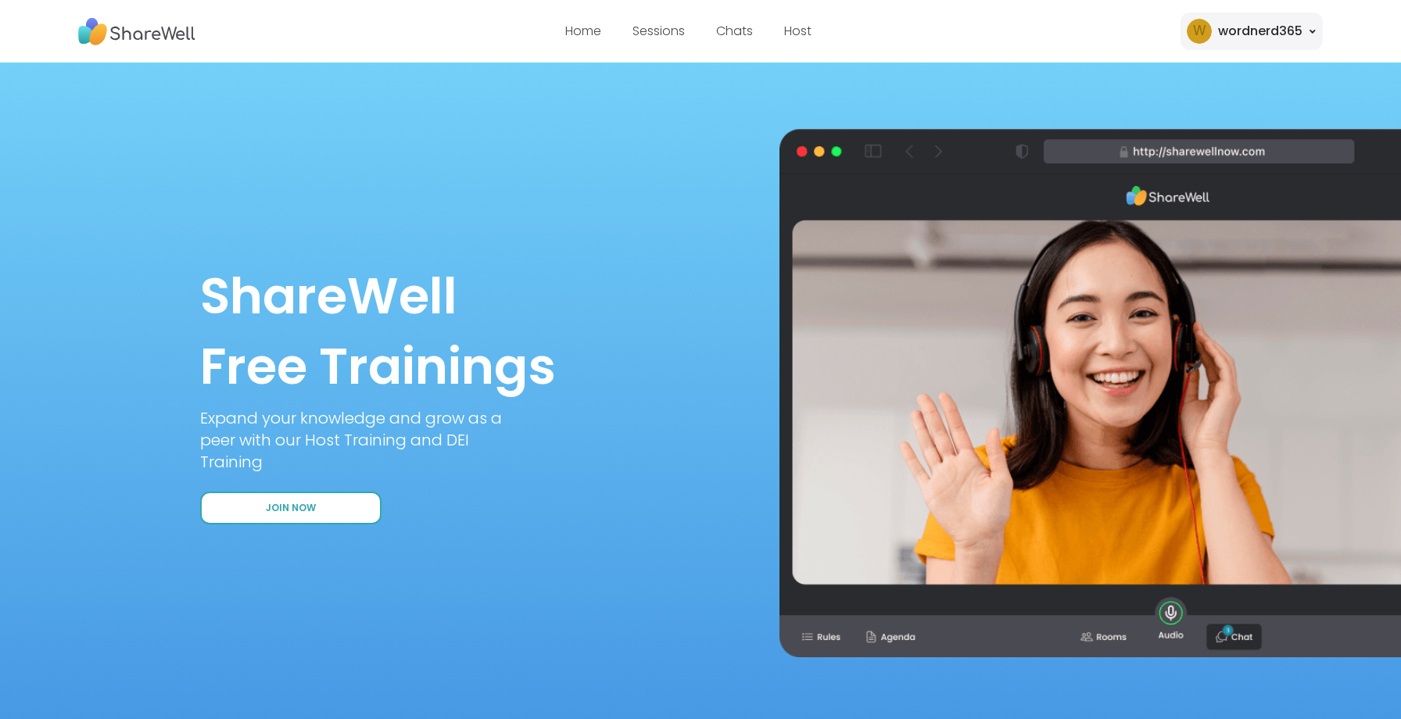
click at [233, 507] on button "Join Now" at bounding box center [290, 508] width 181 height 33
